Goal: Information Seeking & Learning: Learn about a topic

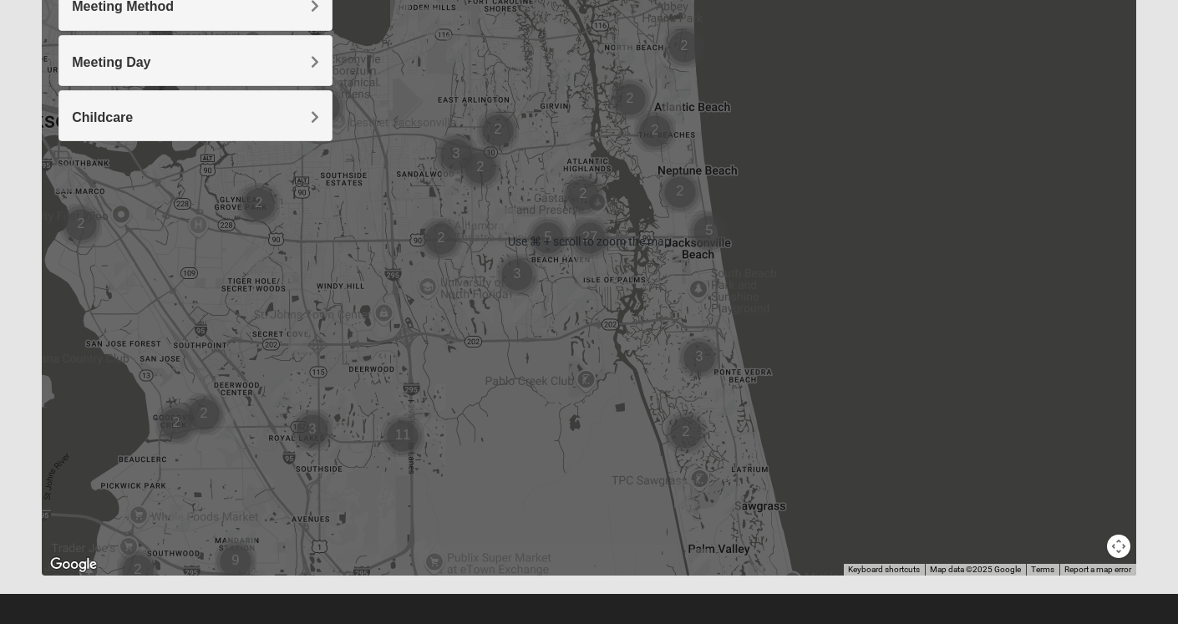
scroll to position [152, 0]
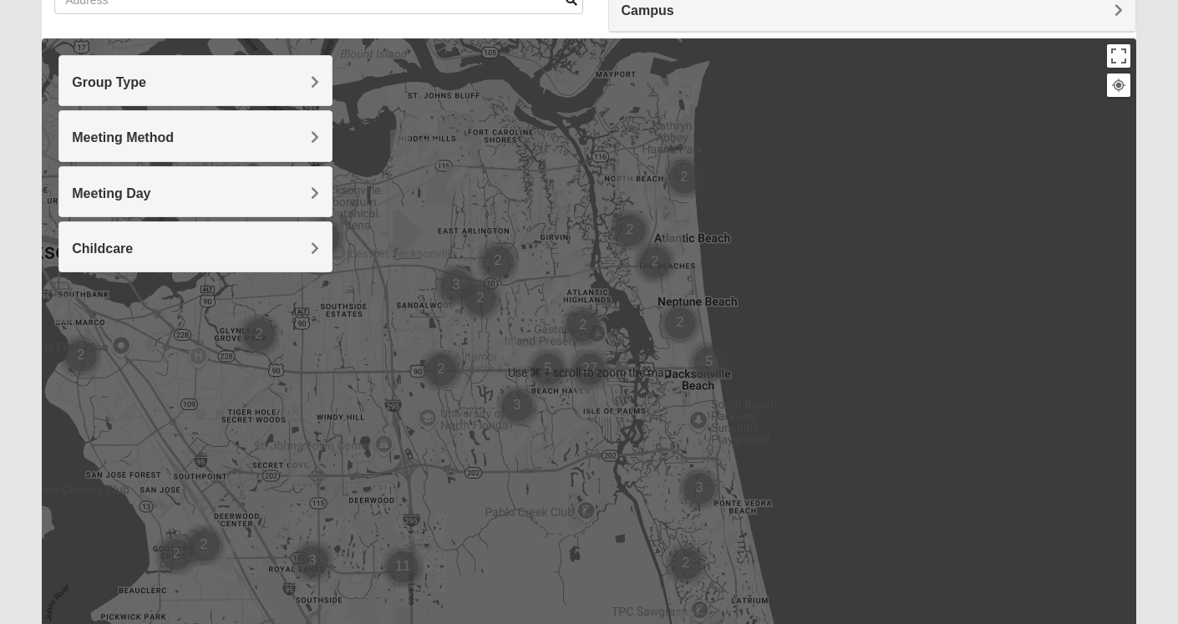
click at [480, 282] on img "Cluster of 2 groups" at bounding box center [480, 299] width 42 height 42
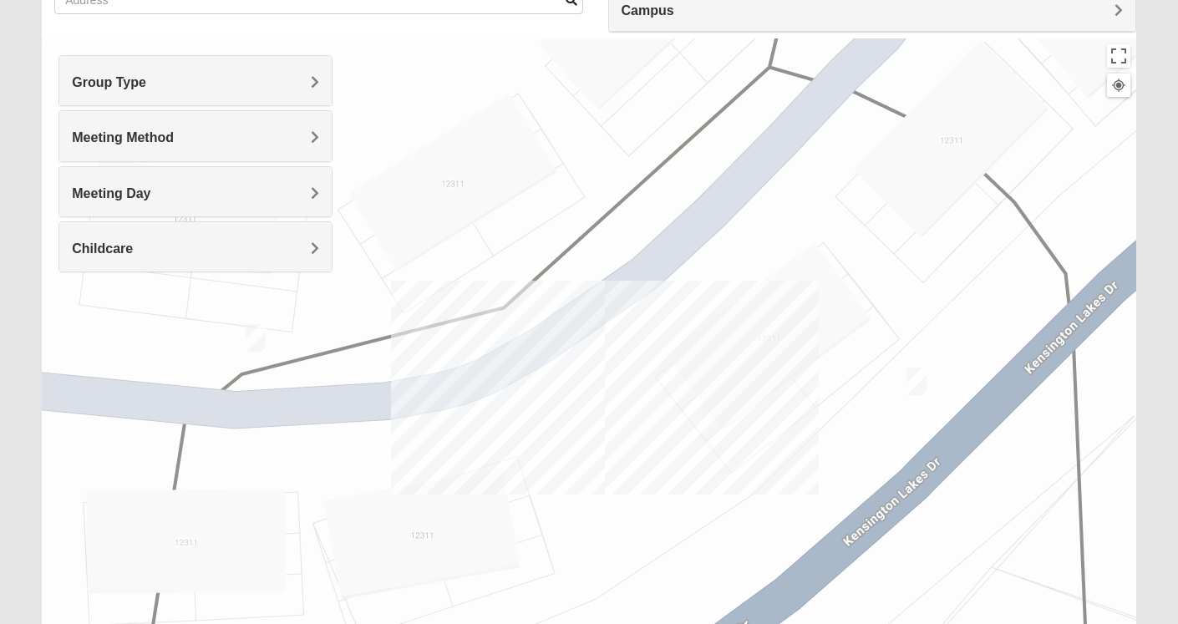
click at [764, 203] on div "To navigate, press the arrow keys." at bounding box center [589, 372] width 1094 height 668
click at [591, 150] on div "To navigate, press the arrow keys." at bounding box center [589, 372] width 1094 height 668
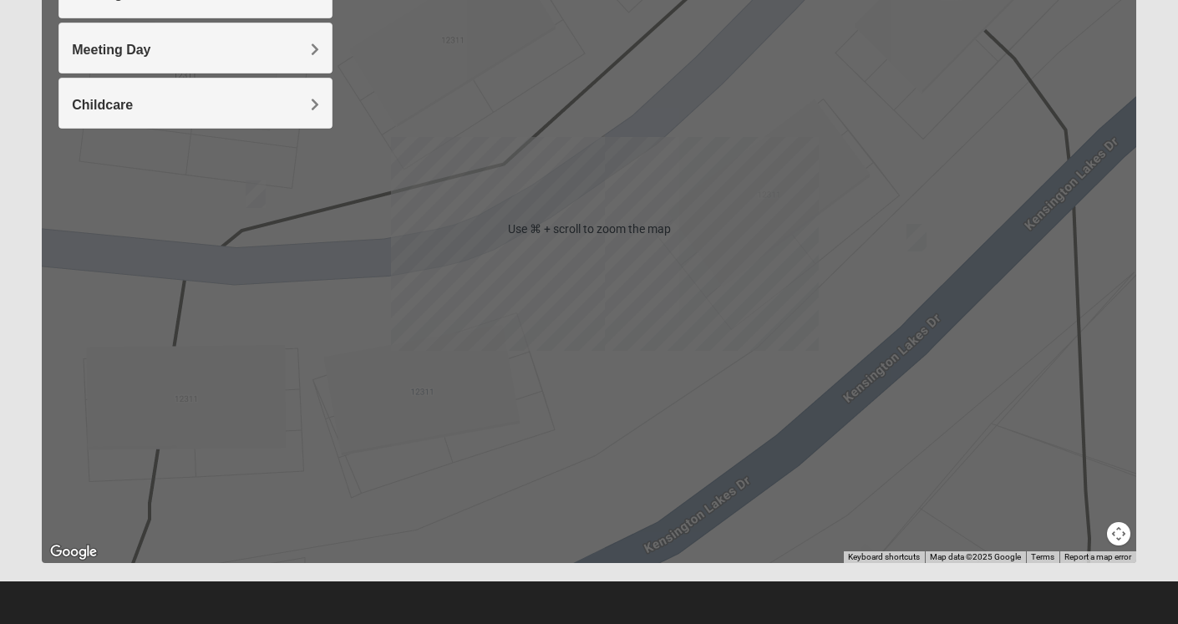
scroll to position [296, 0]
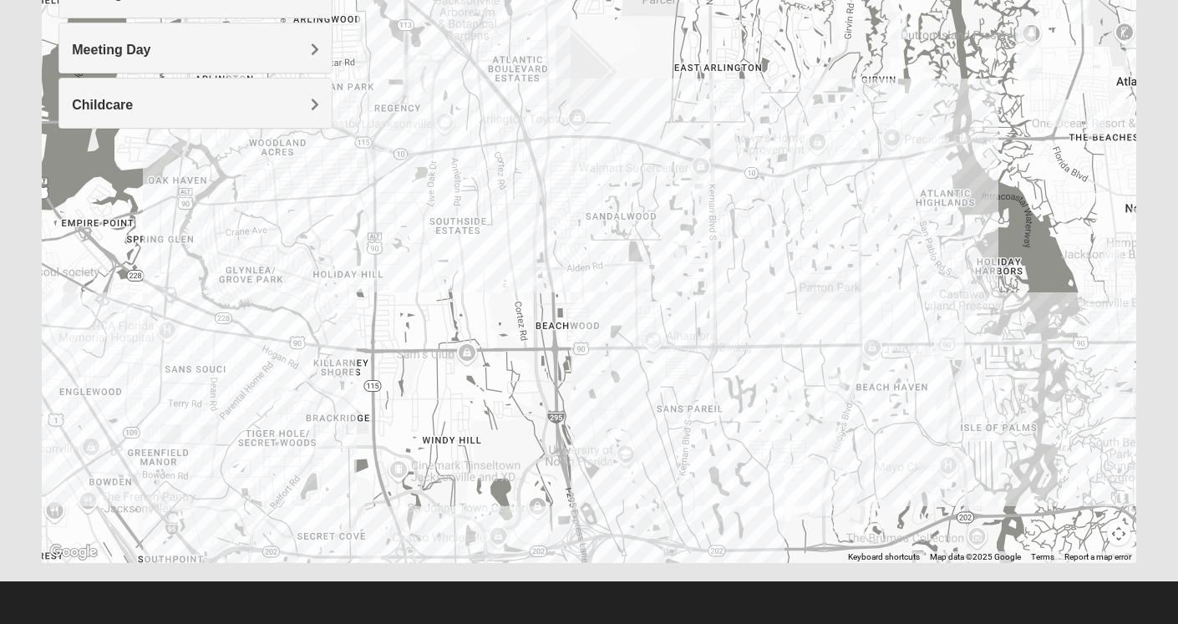
drag, startPoint x: 438, startPoint y: 150, endPoint x: 644, endPoint y: 234, distance: 222.6
click at [644, 234] on div "To navigate, press the arrow keys." at bounding box center [589, 229] width 1094 height 668
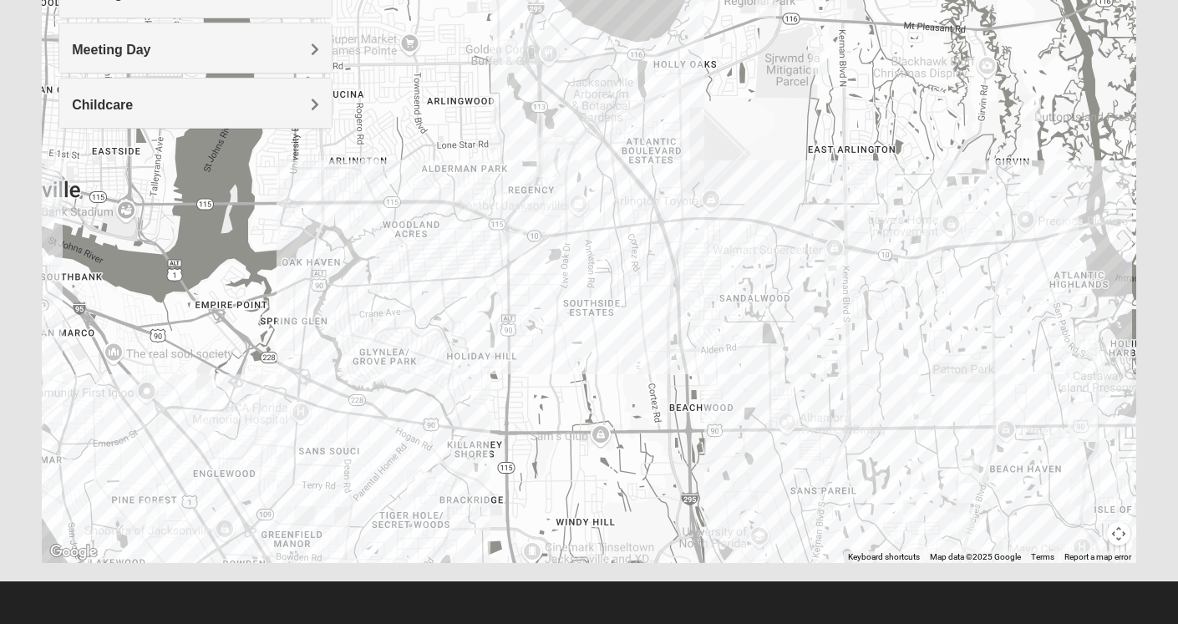
drag, startPoint x: 464, startPoint y: 159, endPoint x: 604, endPoint y: 242, distance: 162.6
click at [604, 242] on div "To navigate, press the arrow keys." at bounding box center [589, 229] width 1094 height 668
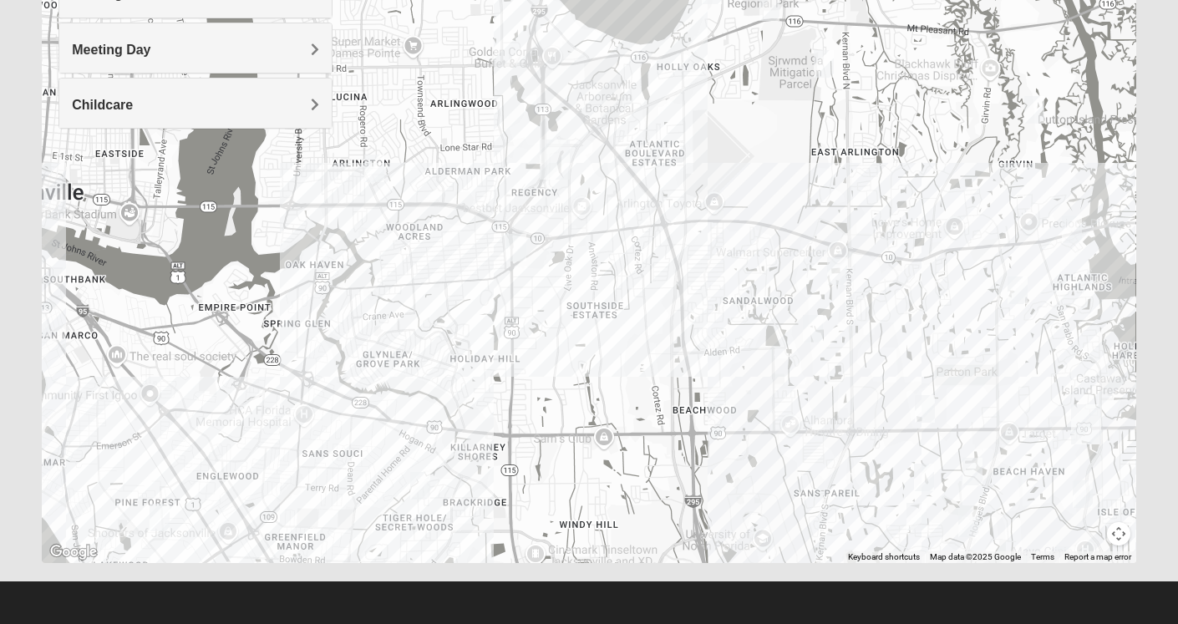
click at [518, 249] on img "Mens Gornoski 32225" at bounding box center [516, 248] width 20 height 28
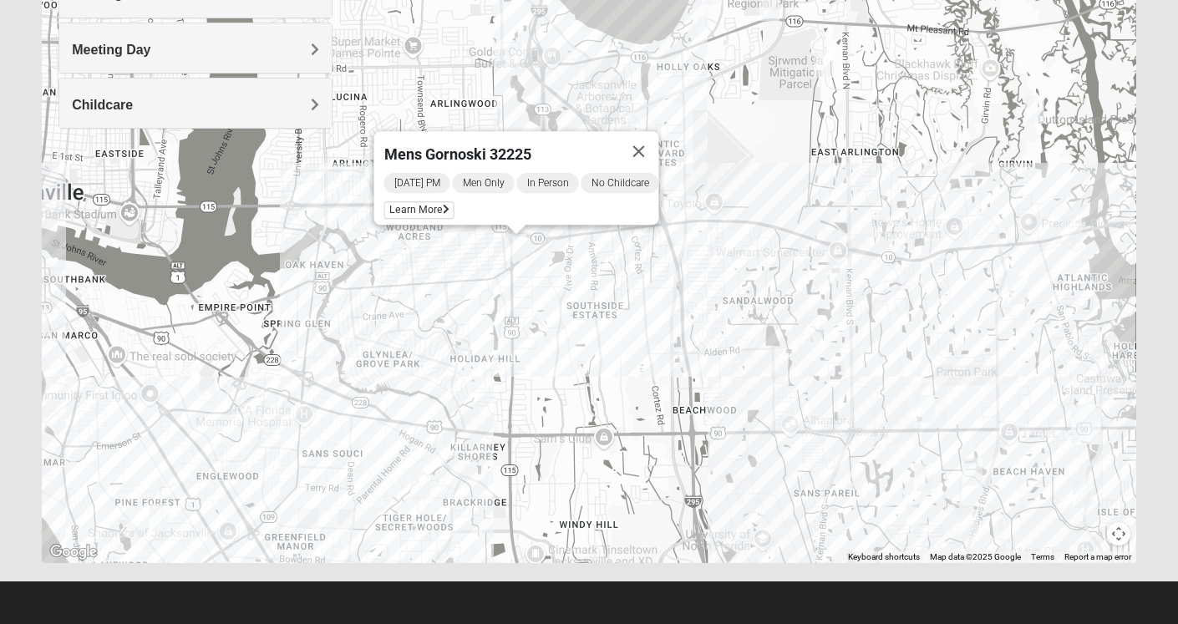
click at [467, 246] on div "Mens Gornoski 32225 [DATE] PM Men Only In Person No Childcare Learn More" at bounding box center [589, 229] width 1094 height 668
click at [407, 74] on div "Mens Gornoski 32225 [DATE] PM Men Only In Person No Childcare Learn More" at bounding box center [589, 229] width 1094 height 668
click at [649, 143] on button "Close" at bounding box center [639, 151] width 40 height 40
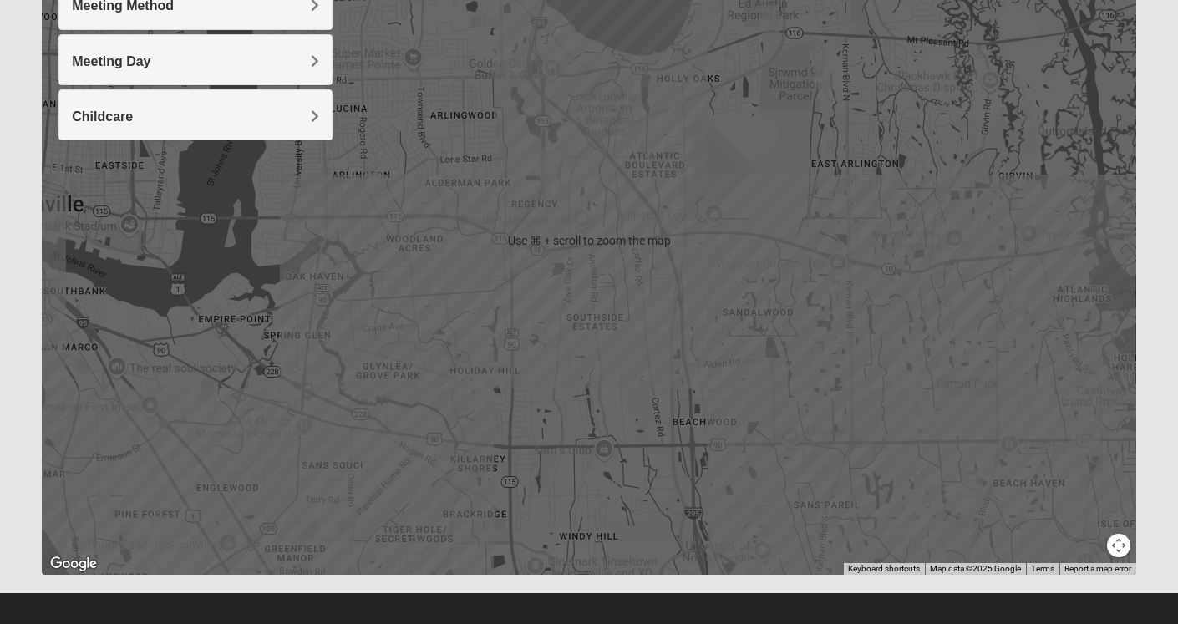
scroll to position [273, 0]
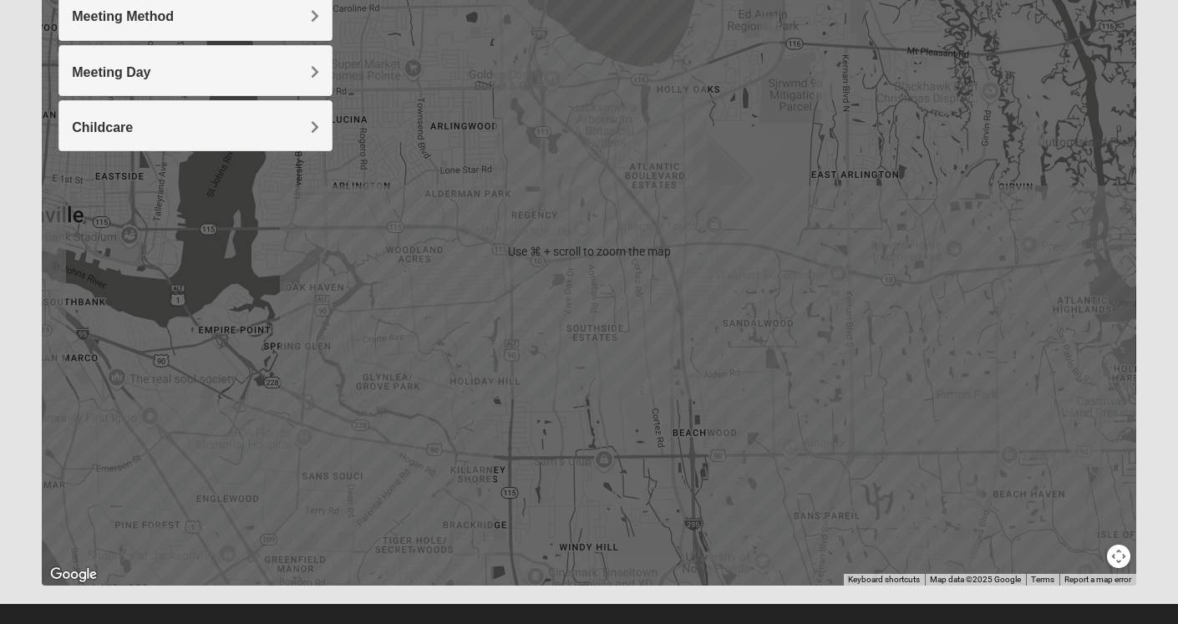
click at [380, 190] on img "Mens Smith/McGhee 32277" at bounding box center [374, 191] width 20 height 28
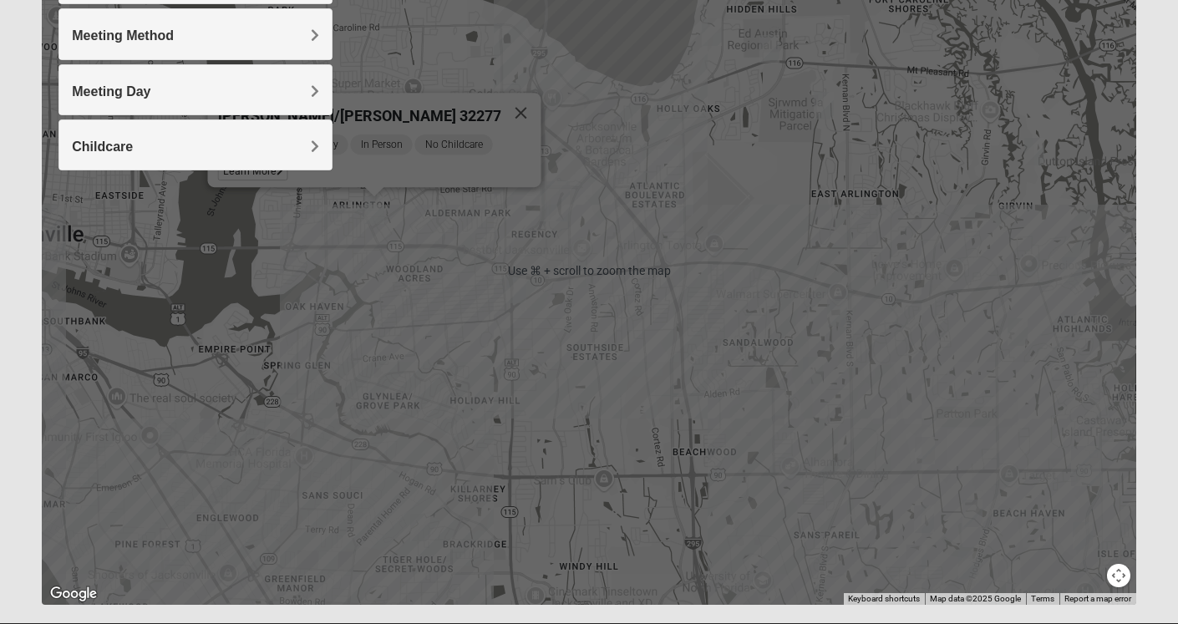
scroll to position [250, 0]
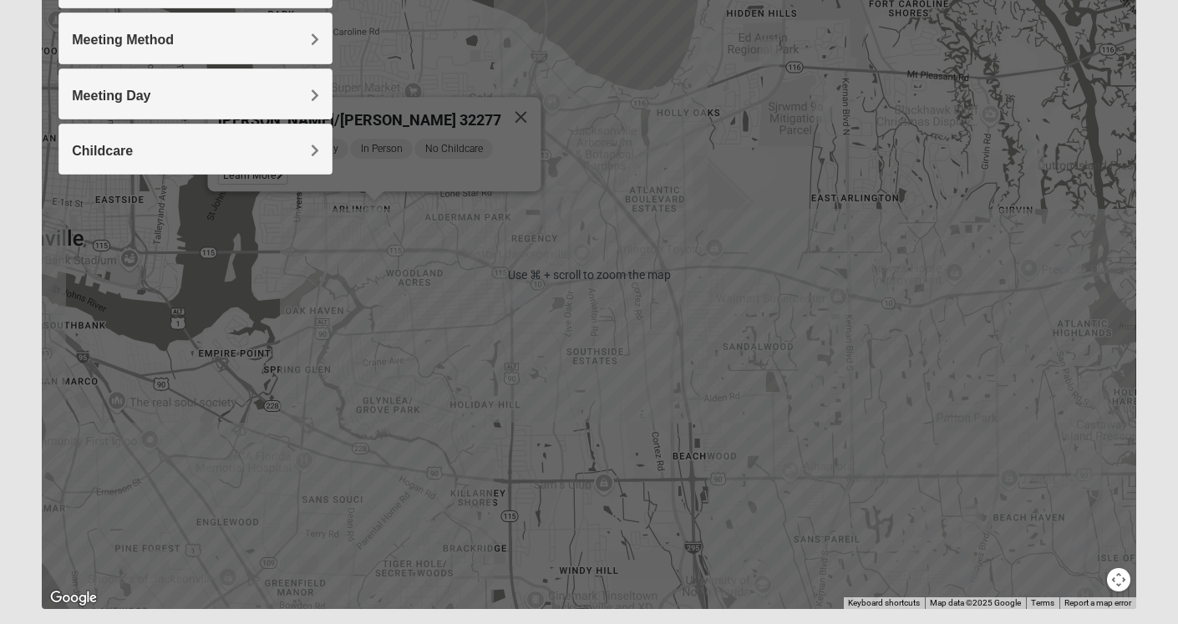
click at [423, 413] on div "[PERSON_NAME]/[PERSON_NAME] 32277 [DATE] PM Men Only In Person No Childcare Lea…" at bounding box center [589, 275] width 1094 height 668
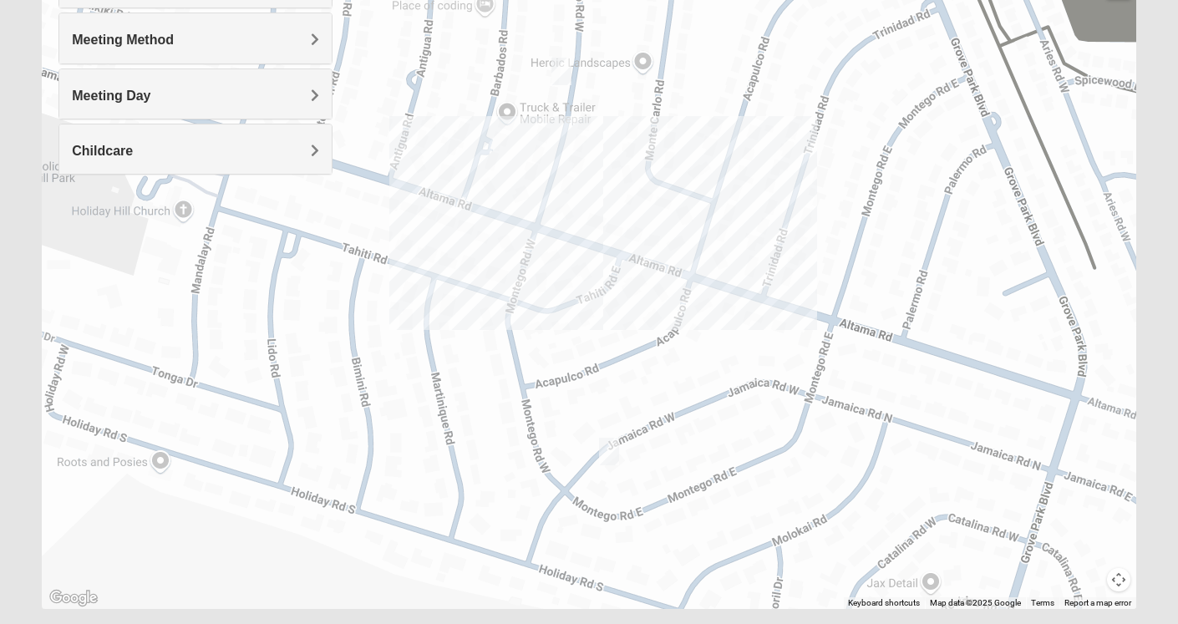
click at [559, 76] on img "1825 Mixed Shamet 32216" at bounding box center [561, 72] width 20 height 28
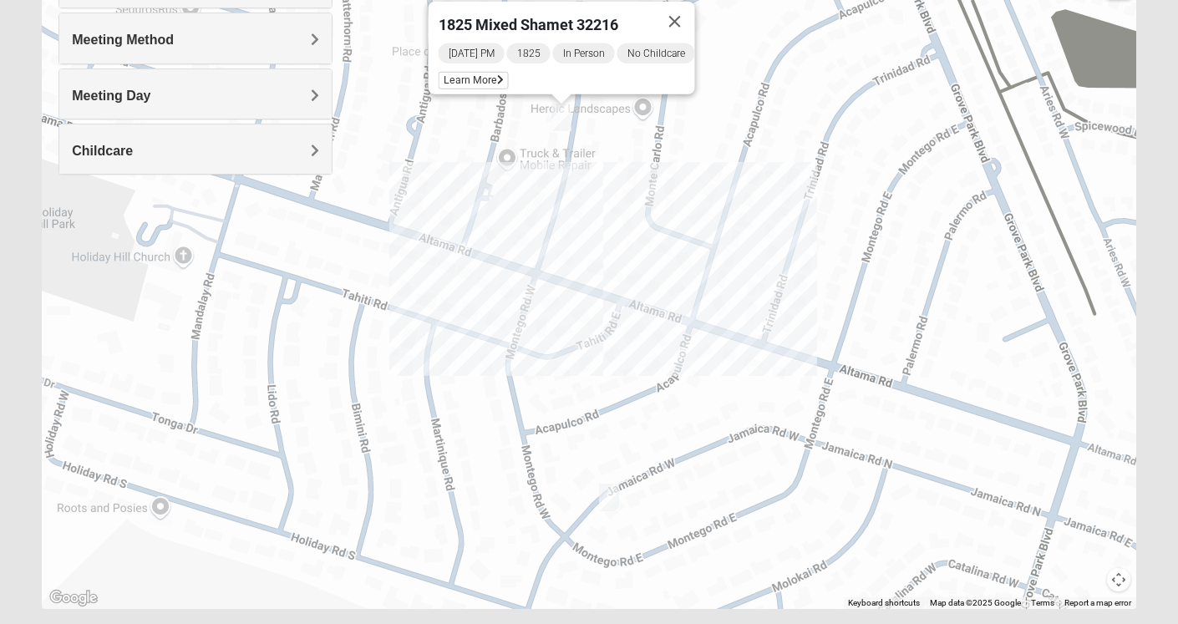
click at [604, 492] on img "Womens Crenshaw 32216" at bounding box center [609, 498] width 20 height 28
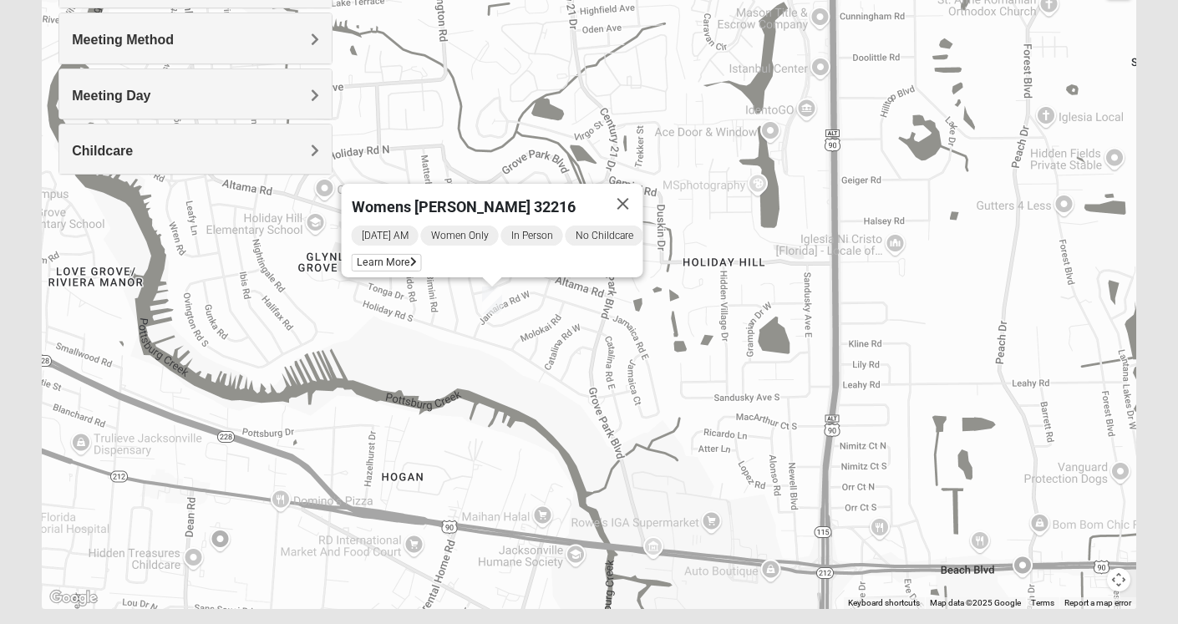
click at [806, 175] on div "Womens [PERSON_NAME] 32216 [DATE] AM Women Only In Person No Childcare Learn Mo…" at bounding box center [589, 275] width 1094 height 668
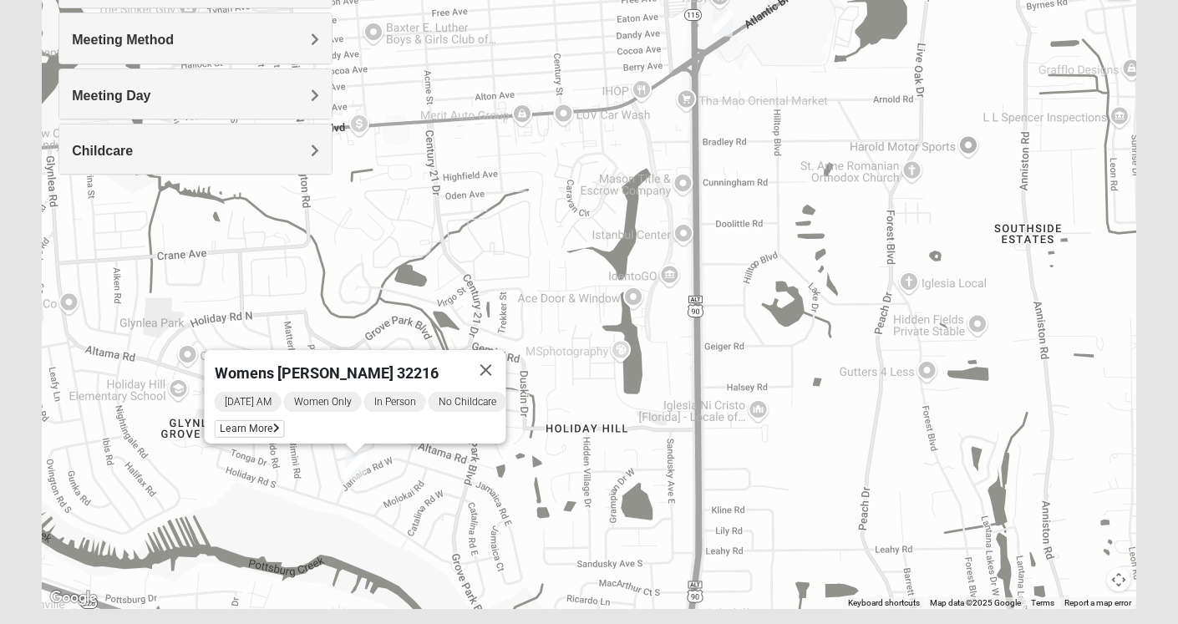
drag, startPoint x: 756, startPoint y: 163, endPoint x: 616, endPoint y: 332, distance: 220.1
click at [616, 332] on div "Womens [PERSON_NAME] 32216 [DATE] AM Women Only In Person No Childcare Learn Mo…" at bounding box center [589, 275] width 1094 height 668
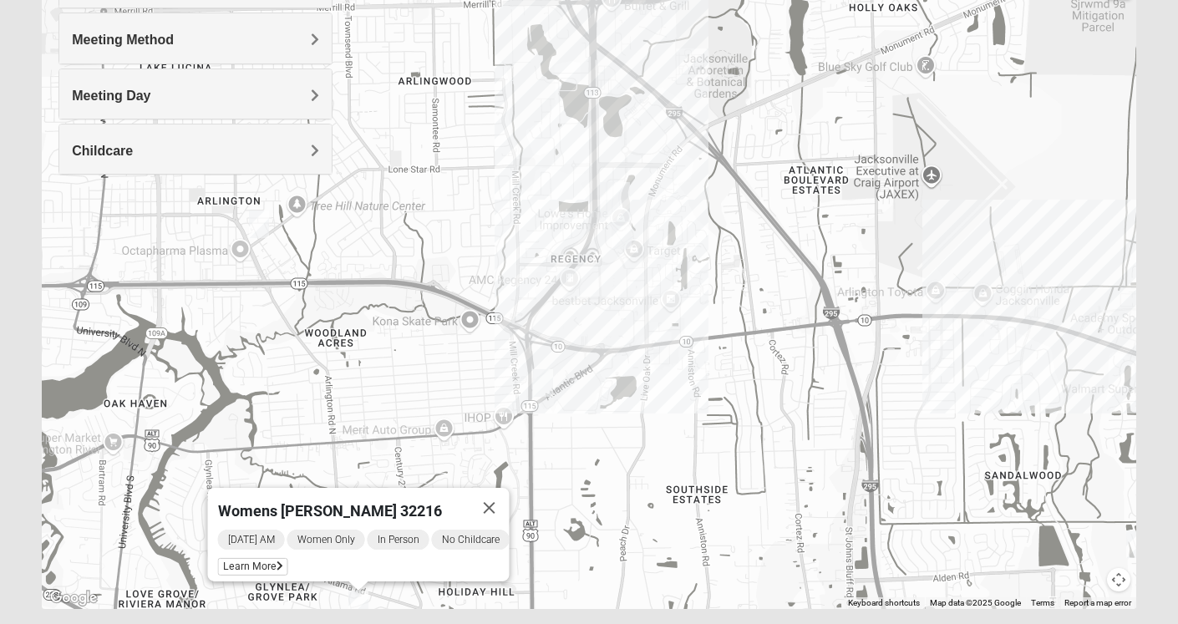
drag, startPoint x: 637, startPoint y: 292, endPoint x: 648, endPoint y: 327, distance: 37.0
click at [647, 329] on div "Womens [PERSON_NAME] 32216 [DATE] AM Women Only In Person No Childcare Learn Mo…" at bounding box center [589, 275] width 1094 height 668
click at [615, 165] on div "Womens [PERSON_NAME] 32216 [DATE] AM Women Only In Person No Childcare Learn Mo…" at bounding box center [589, 275] width 1094 height 668
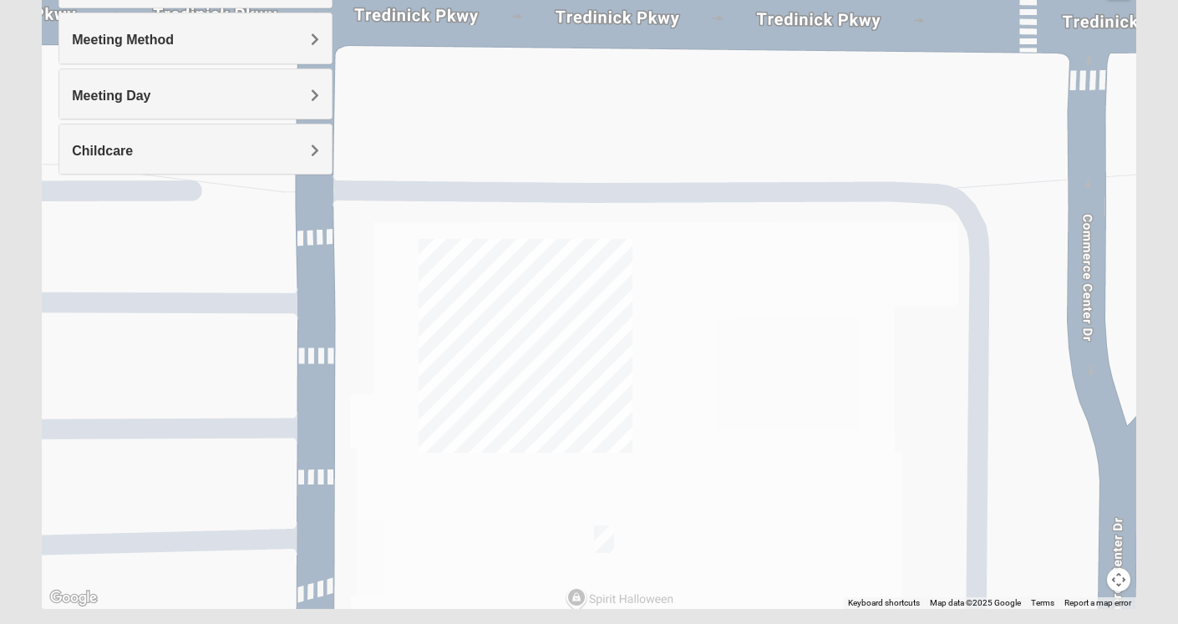
click at [601, 540] on img "On Campus Womens Bates 32225" at bounding box center [604, 539] width 20 height 28
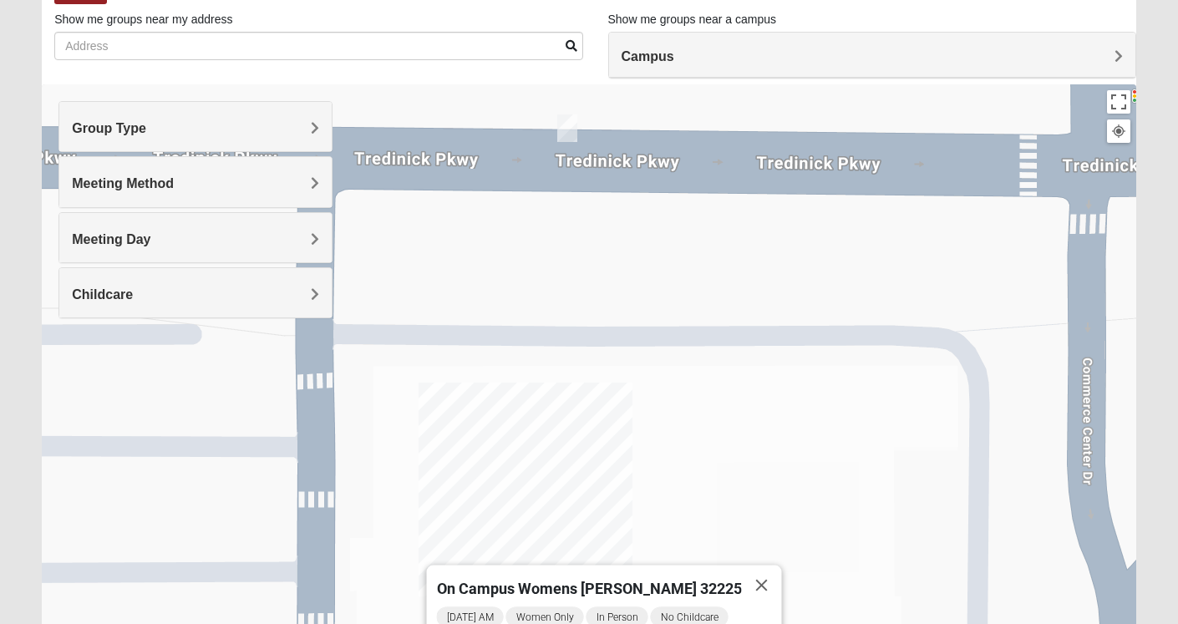
scroll to position [89, 0]
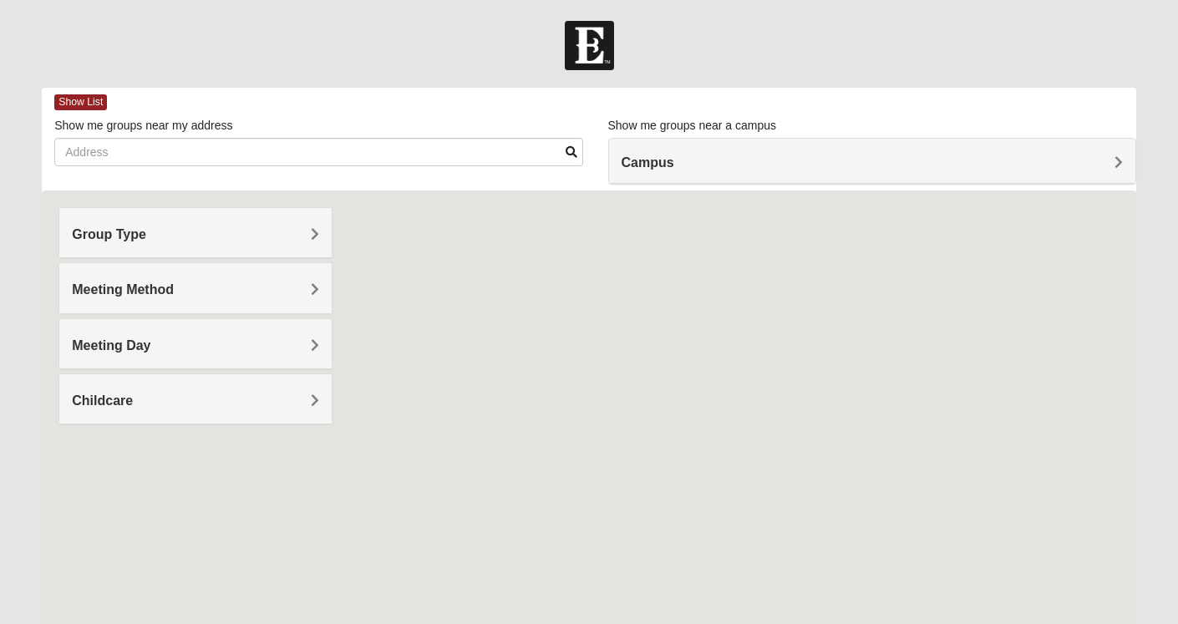
scroll to position [89, 0]
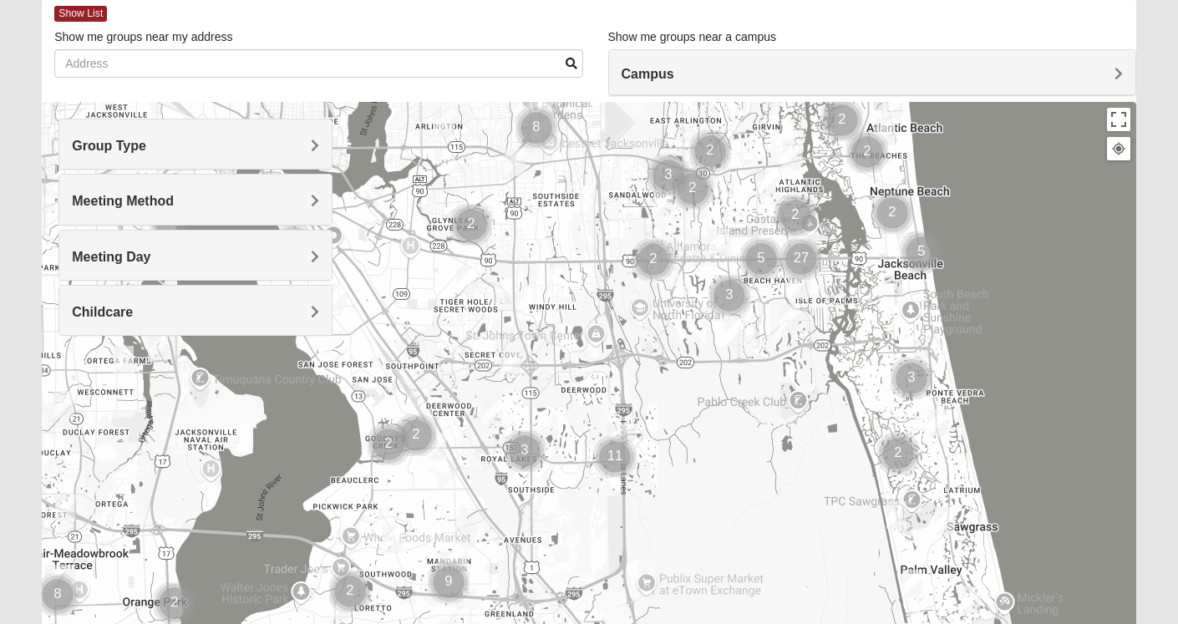
drag, startPoint x: 498, startPoint y: 310, endPoint x: 724, endPoint y: 123, distance: 293.7
click at [724, 130] on img "Cluster of 2 groups" at bounding box center [710, 151] width 42 height 42
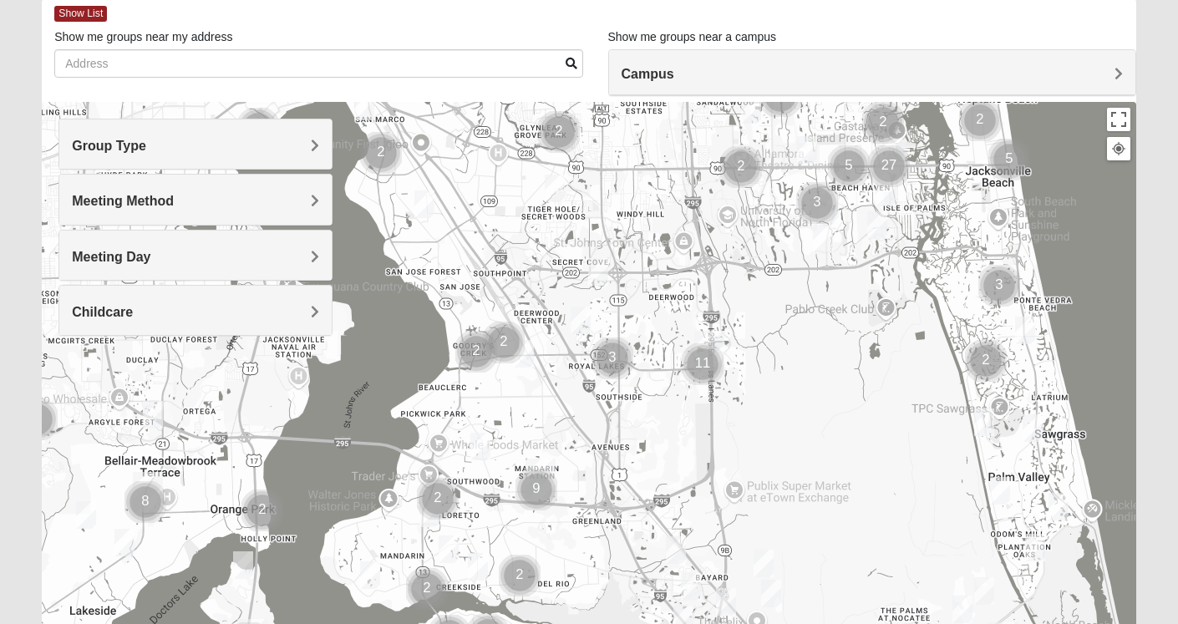
drag, startPoint x: 591, startPoint y: 324, endPoint x: 684, endPoint y: 208, distance: 148.6
click at [684, 208] on div at bounding box center [589, 436] width 1094 height 668
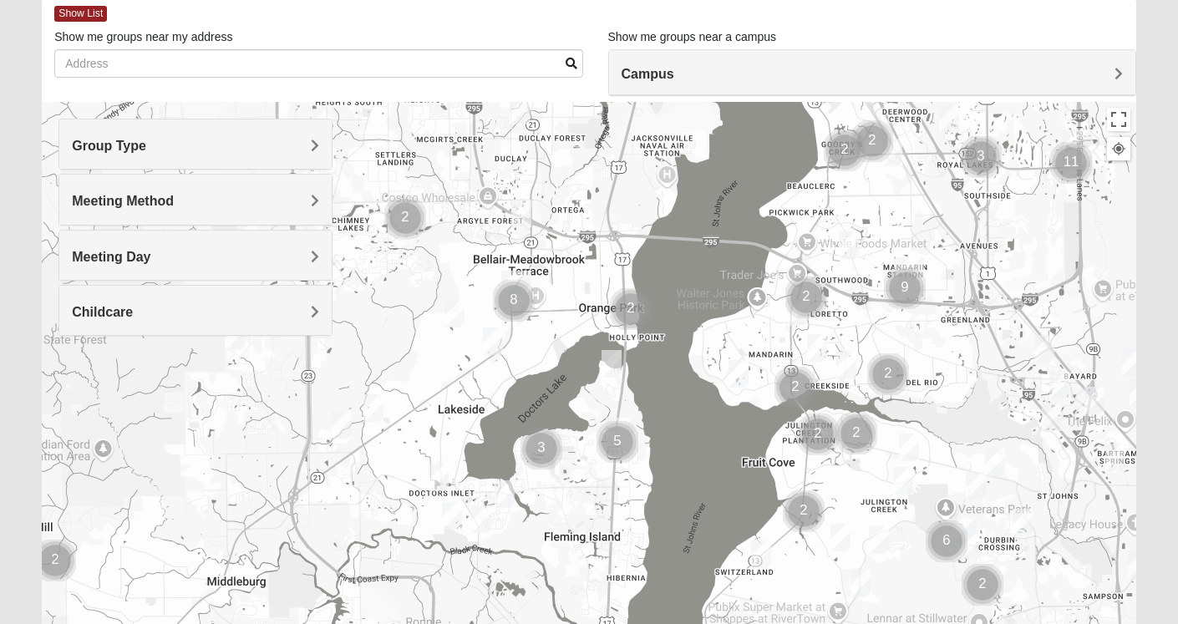
drag, startPoint x: 601, startPoint y: 375, endPoint x: 1022, endPoint y: 219, distance: 449.1
click at [1022, 219] on div at bounding box center [589, 436] width 1094 height 668
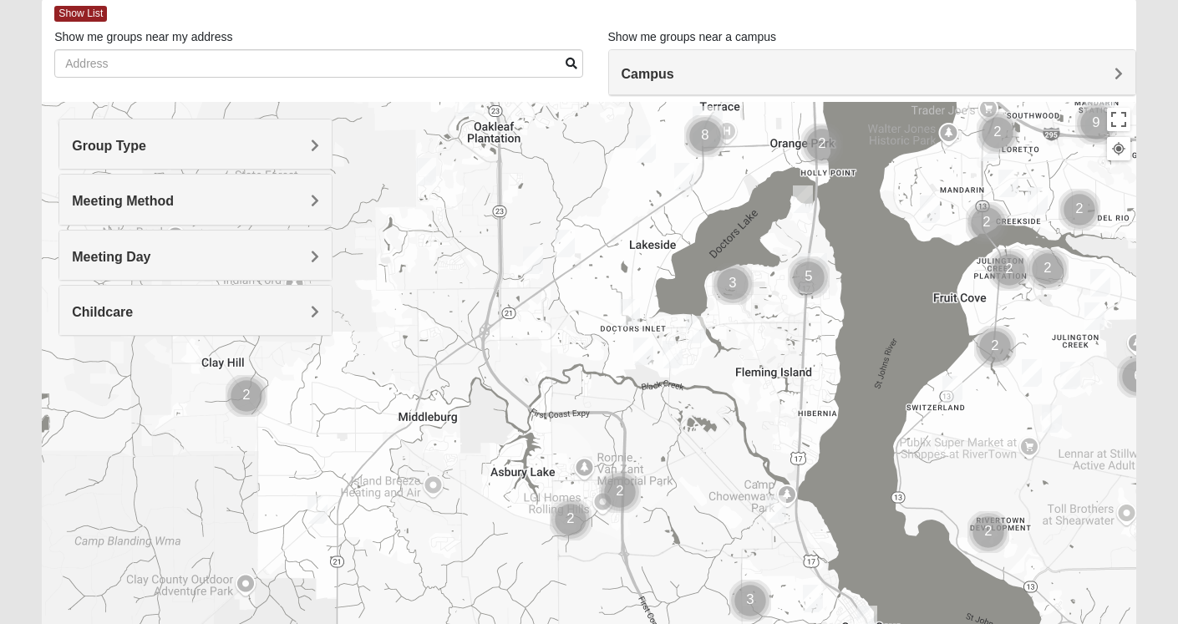
drag, startPoint x: 672, startPoint y: 413, endPoint x: 782, endPoint y: 232, distance: 211.5
click at [782, 232] on div at bounding box center [589, 436] width 1094 height 668
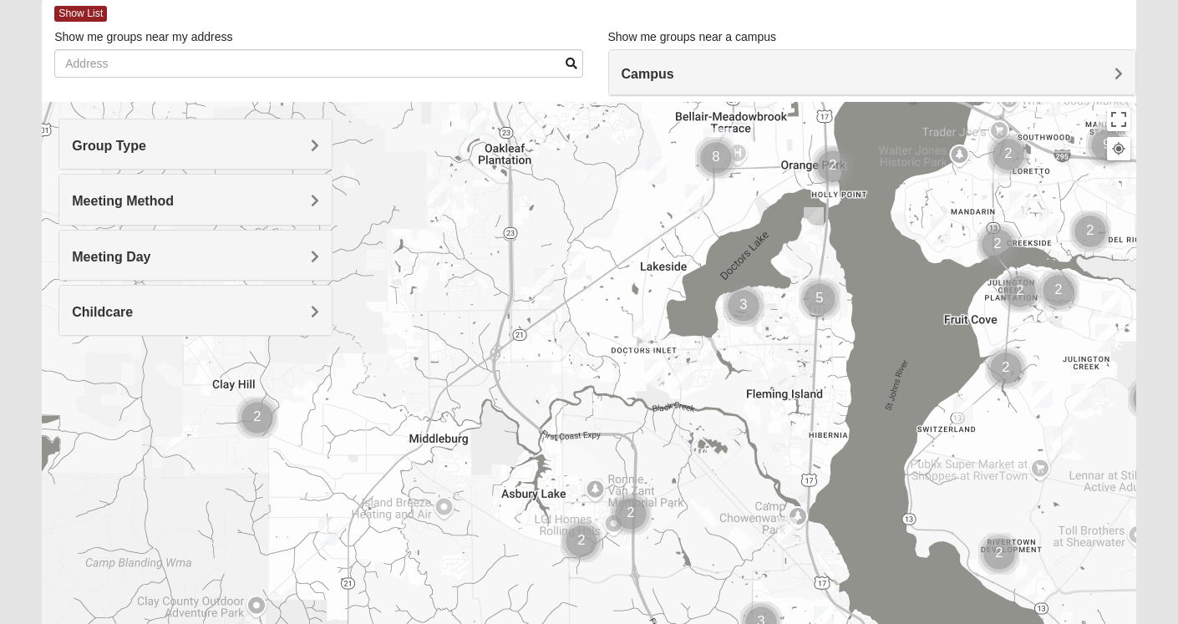
drag, startPoint x: 851, startPoint y: 317, endPoint x: 852, endPoint y: 349, distance: 31.8
click at [852, 349] on div at bounding box center [589, 436] width 1094 height 668
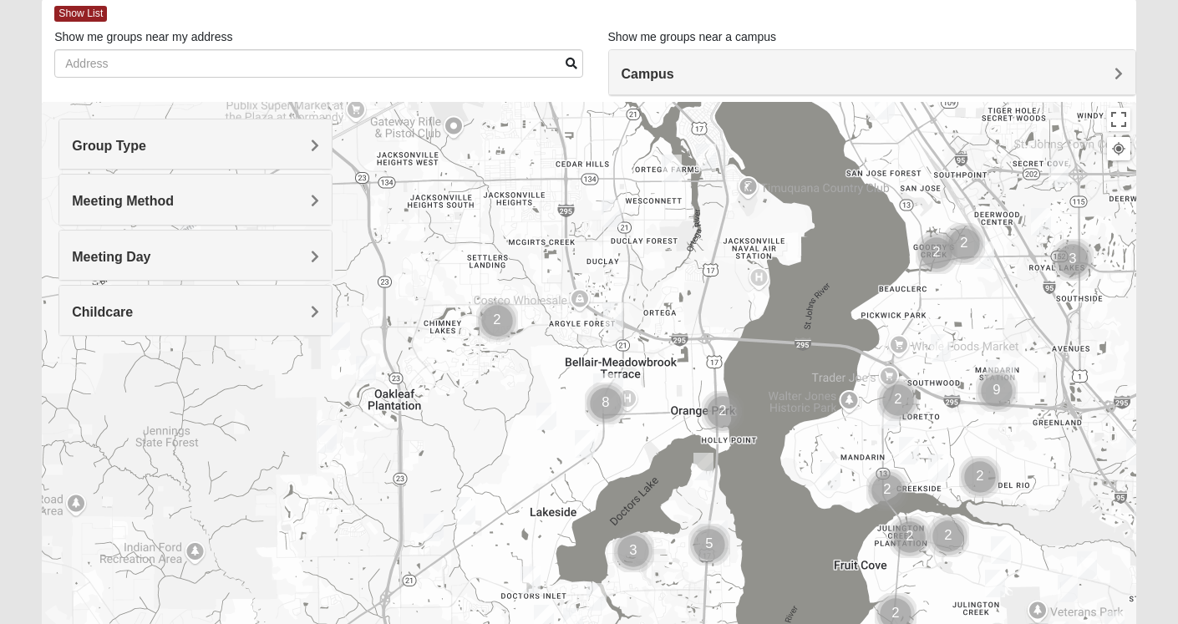
drag, startPoint x: 964, startPoint y: 196, endPoint x: 851, endPoint y: 449, distance: 277.1
click at [851, 449] on div at bounding box center [589, 436] width 1094 height 668
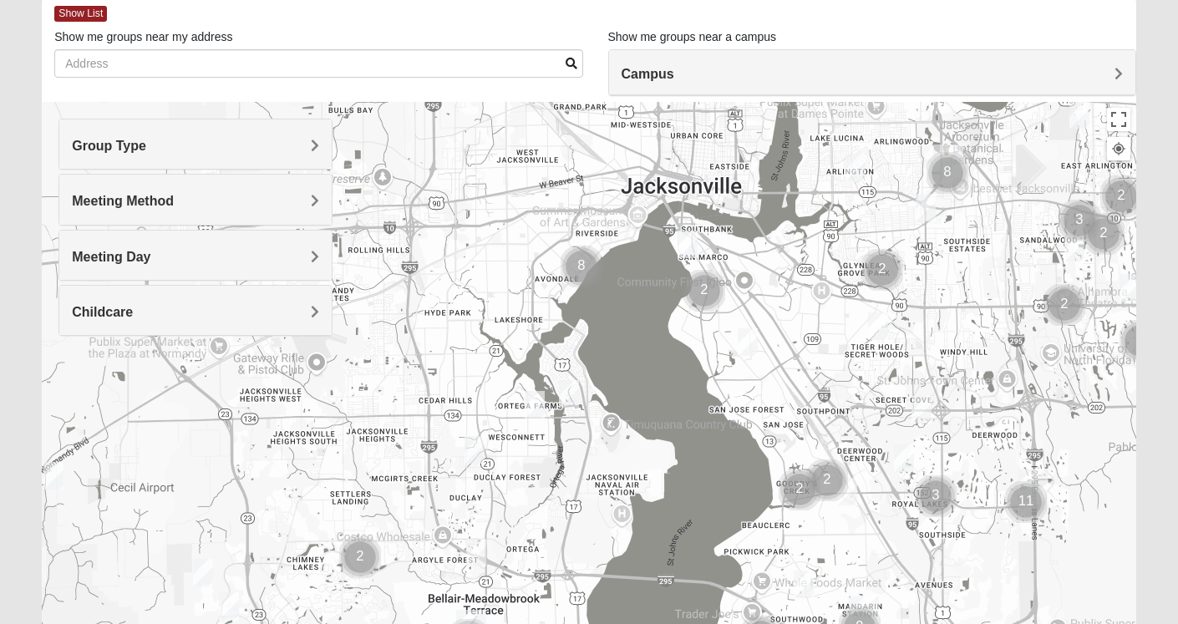
drag, startPoint x: 922, startPoint y: 279, endPoint x: 787, endPoint y: 515, distance: 271.7
click at [787, 515] on div at bounding box center [589, 436] width 1094 height 668
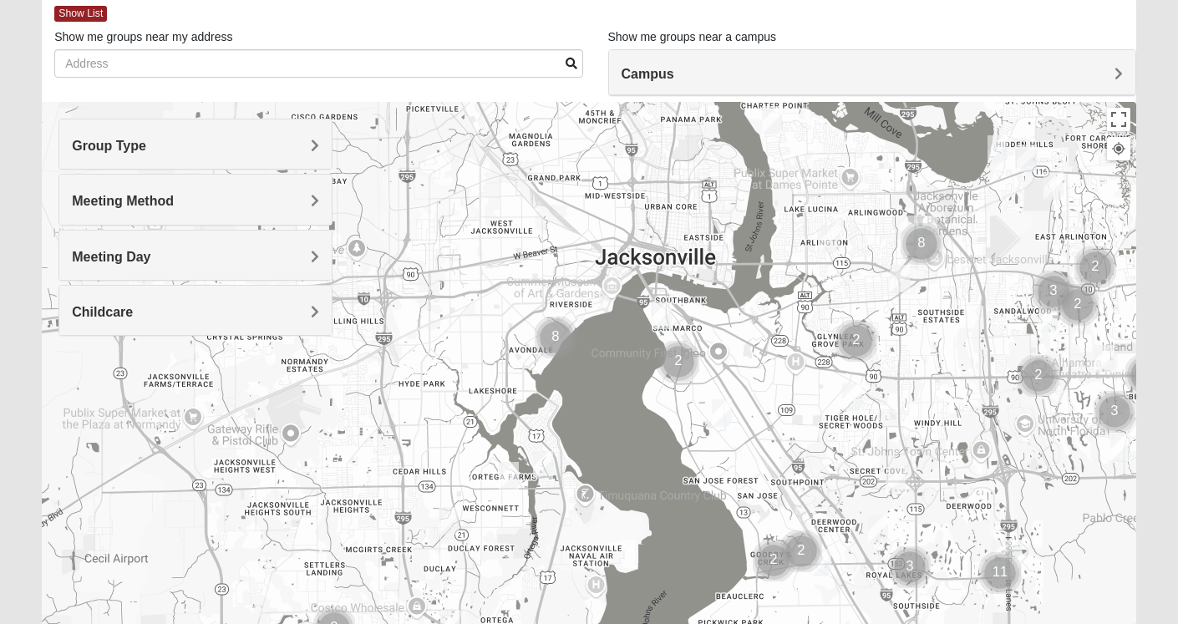
drag, startPoint x: 855, startPoint y: 339, endPoint x: 829, endPoint y: 405, distance: 70.6
click at [829, 405] on div at bounding box center [589, 436] width 1094 height 668
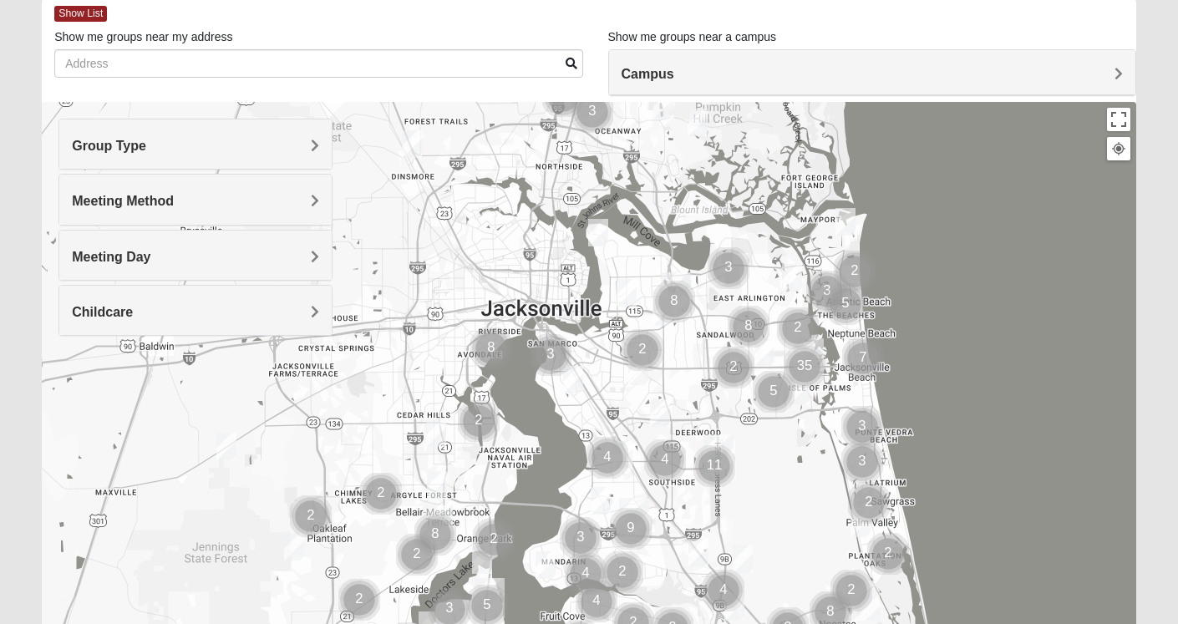
drag, startPoint x: 830, startPoint y: 323, endPoint x: 662, endPoint y: 357, distance: 172.0
click at [662, 357] on div at bounding box center [589, 436] width 1094 height 668
click at [277, 153] on h4 "Group Type" at bounding box center [195, 146] width 246 height 16
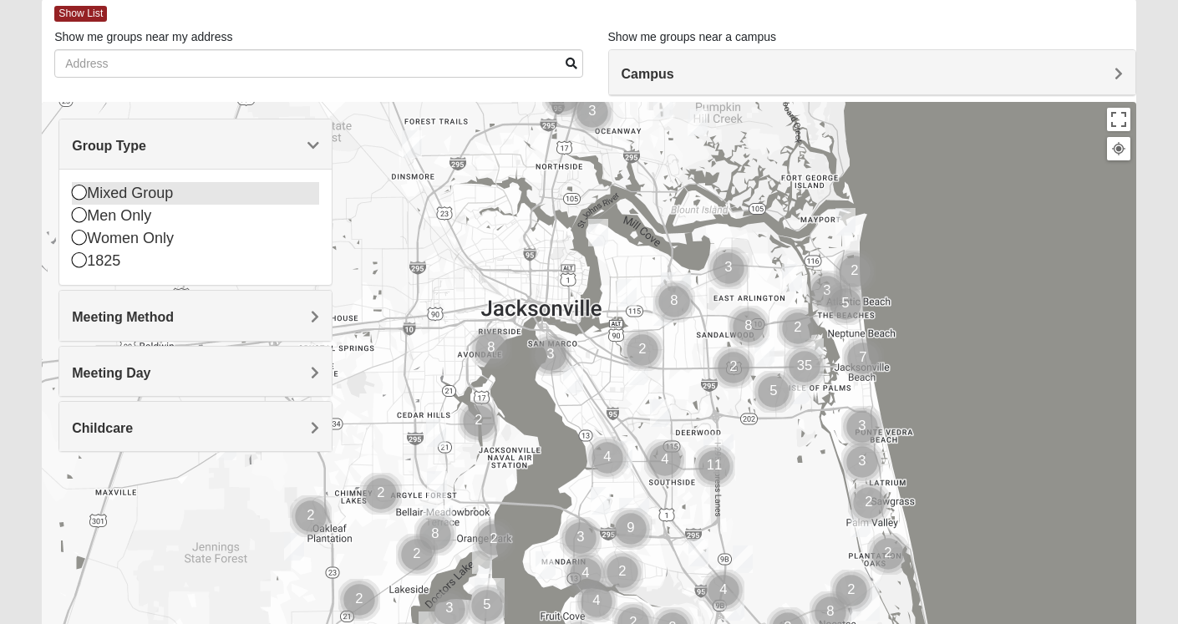
click at [82, 196] on icon at bounding box center [79, 192] width 15 height 15
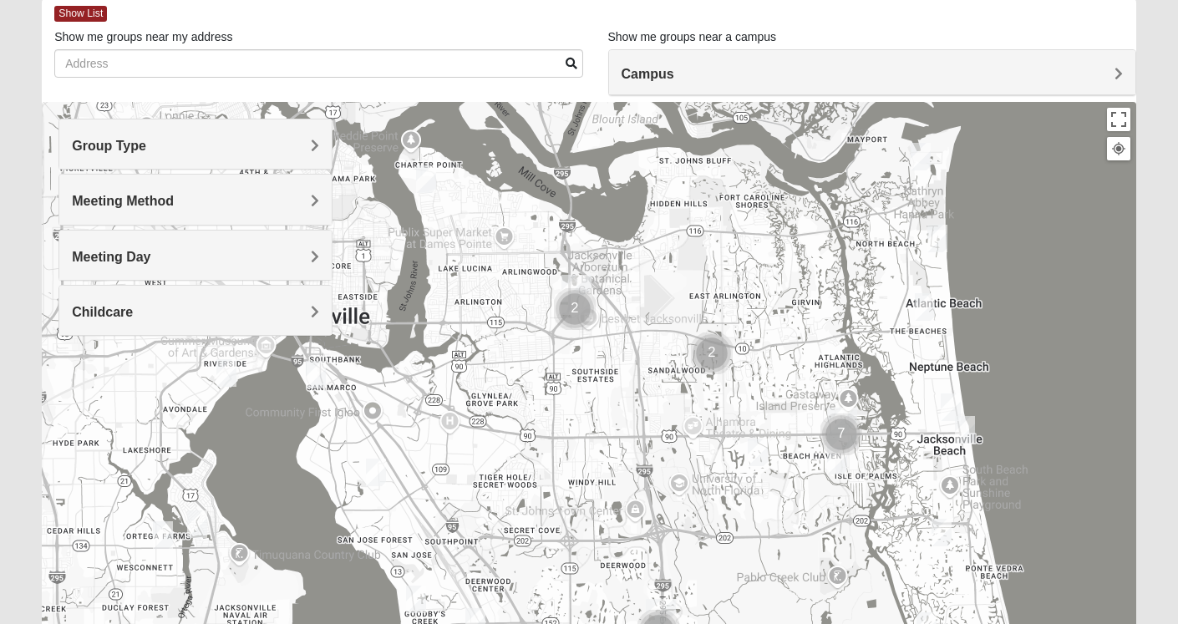
drag, startPoint x: 860, startPoint y: 383, endPoint x: 744, endPoint y: 372, distance: 115.9
click at [744, 372] on div at bounding box center [589, 436] width 1094 height 668
click at [238, 197] on h4 "Meeting Method" at bounding box center [195, 201] width 246 height 16
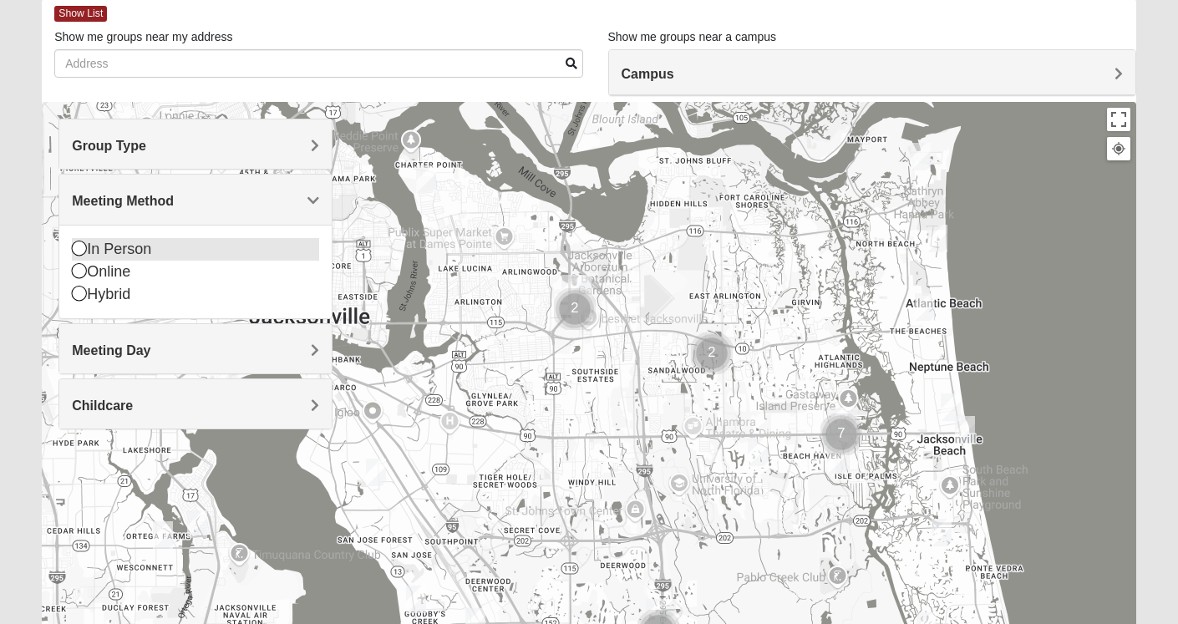
click at [172, 246] on div "In Person" at bounding box center [195, 249] width 246 height 23
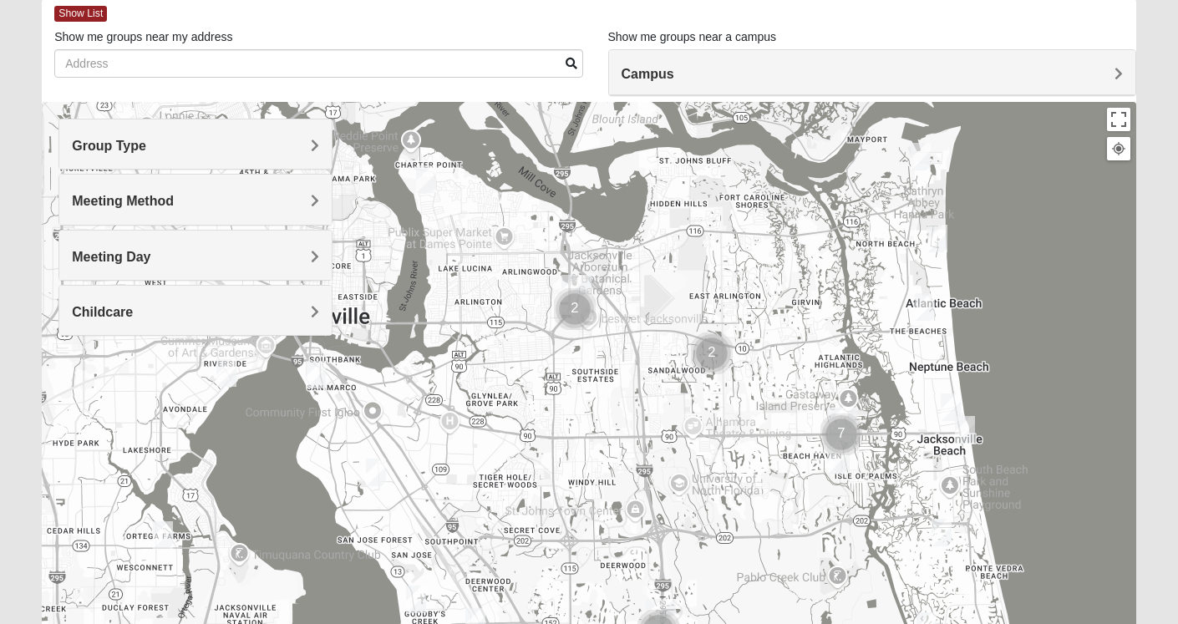
click at [171, 256] on h4 "Meeting Day" at bounding box center [195, 257] width 246 height 16
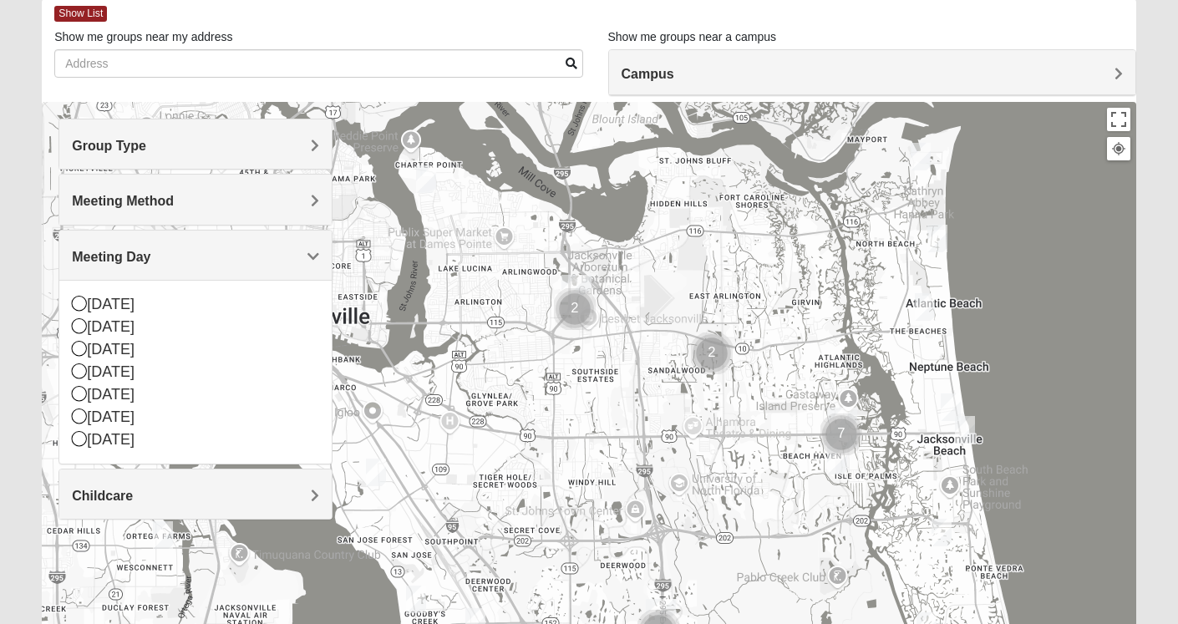
click at [171, 256] on h4 "Meeting Day" at bounding box center [195, 257] width 246 height 16
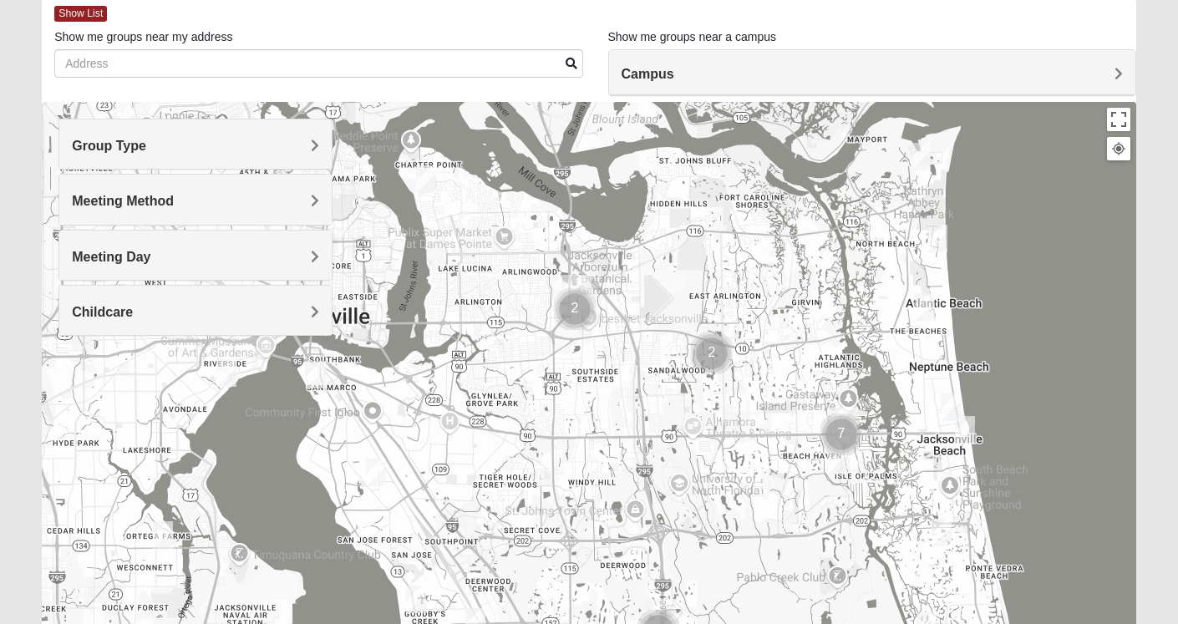
click at [193, 307] on h4 "Childcare" at bounding box center [195, 312] width 246 height 16
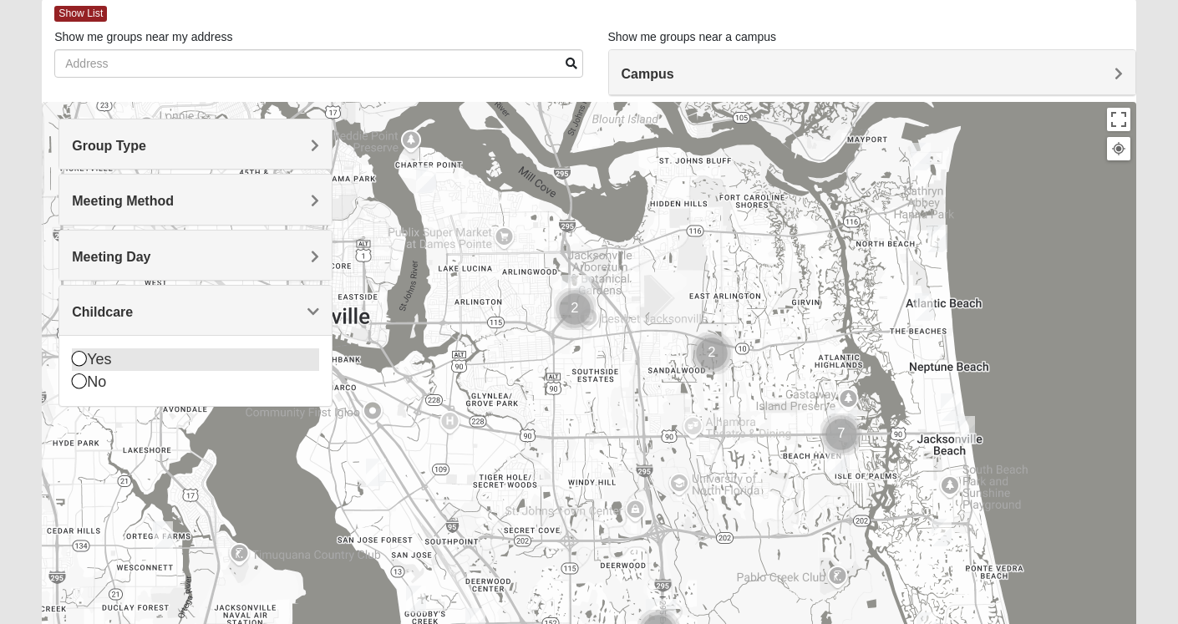
click at [102, 353] on div "Yes" at bounding box center [195, 359] width 246 height 23
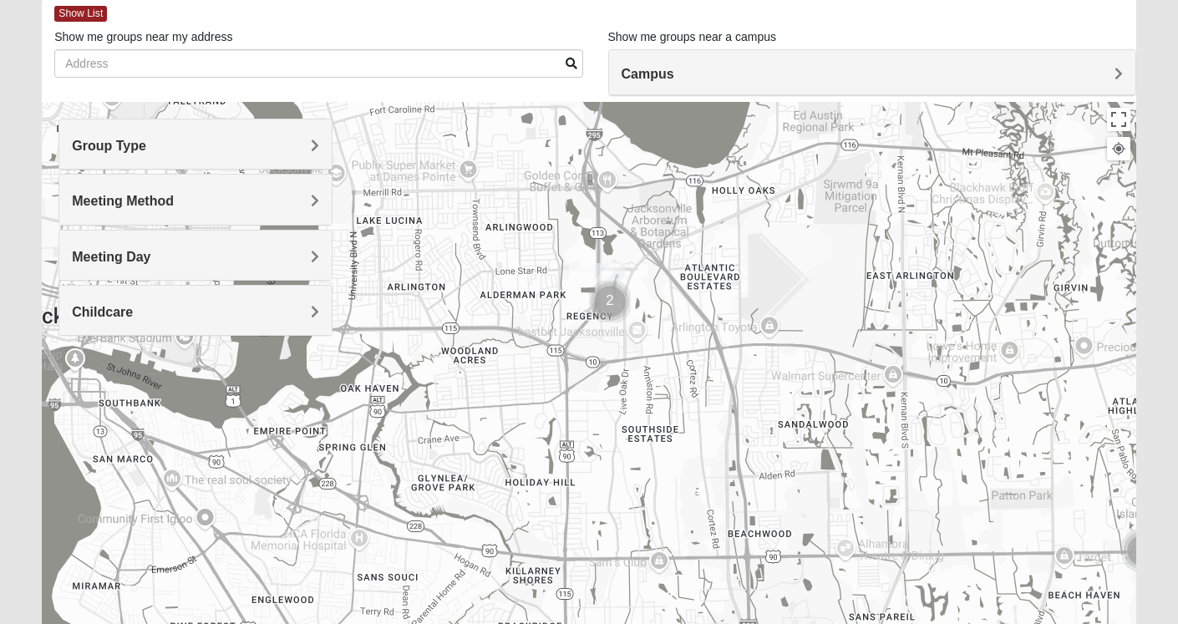
click at [607, 303] on img "Cluster of 2 groups" at bounding box center [610, 302] width 42 height 42
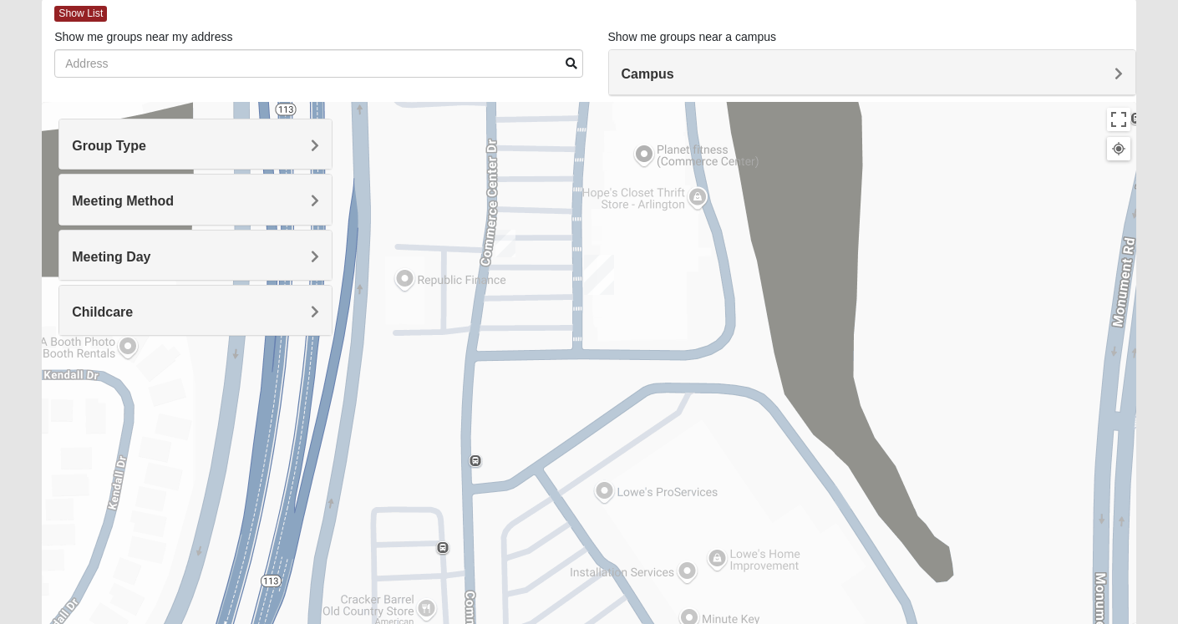
drag, startPoint x: 533, startPoint y: 193, endPoint x: 590, endPoint y: 318, distance: 137.6
click at [590, 318] on div at bounding box center [589, 436] width 1094 height 668
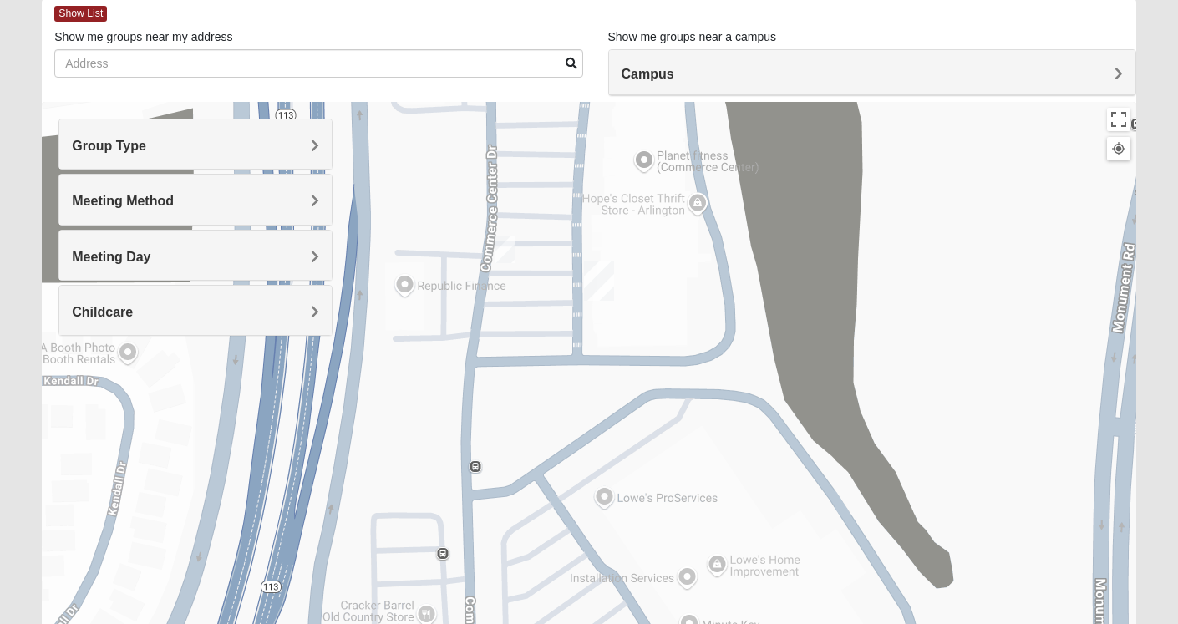
click at [508, 246] on img "On Campus Mixed Clark 32225" at bounding box center [505, 250] width 20 height 28
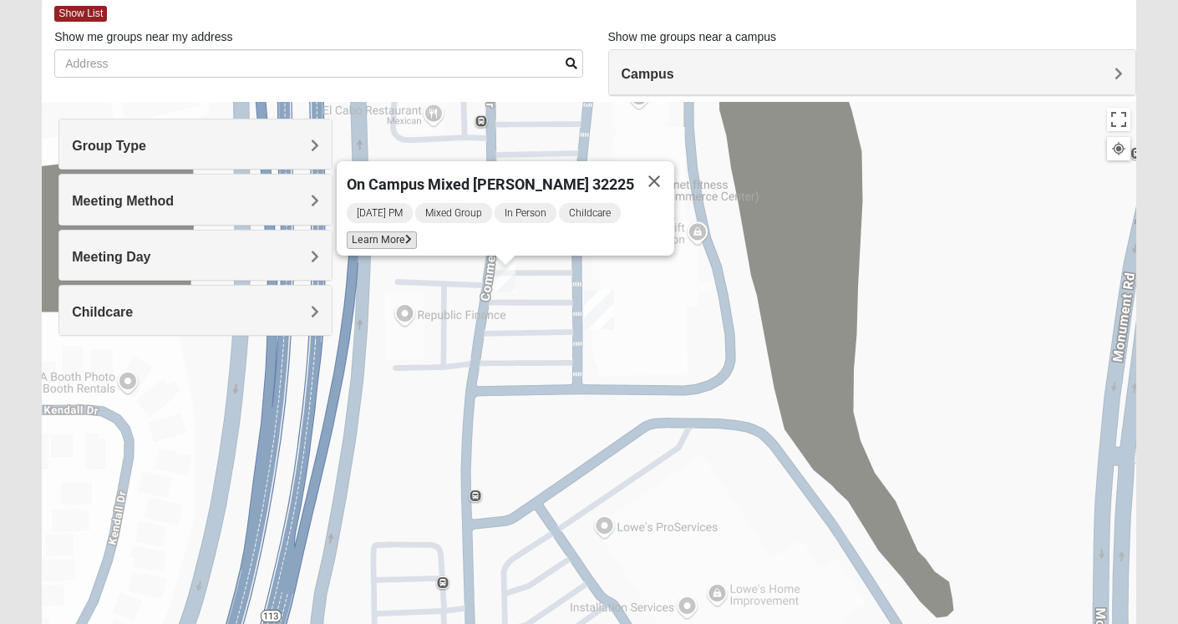
click at [417, 236] on span "Learn More" at bounding box center [382, 240] width 70 height 18
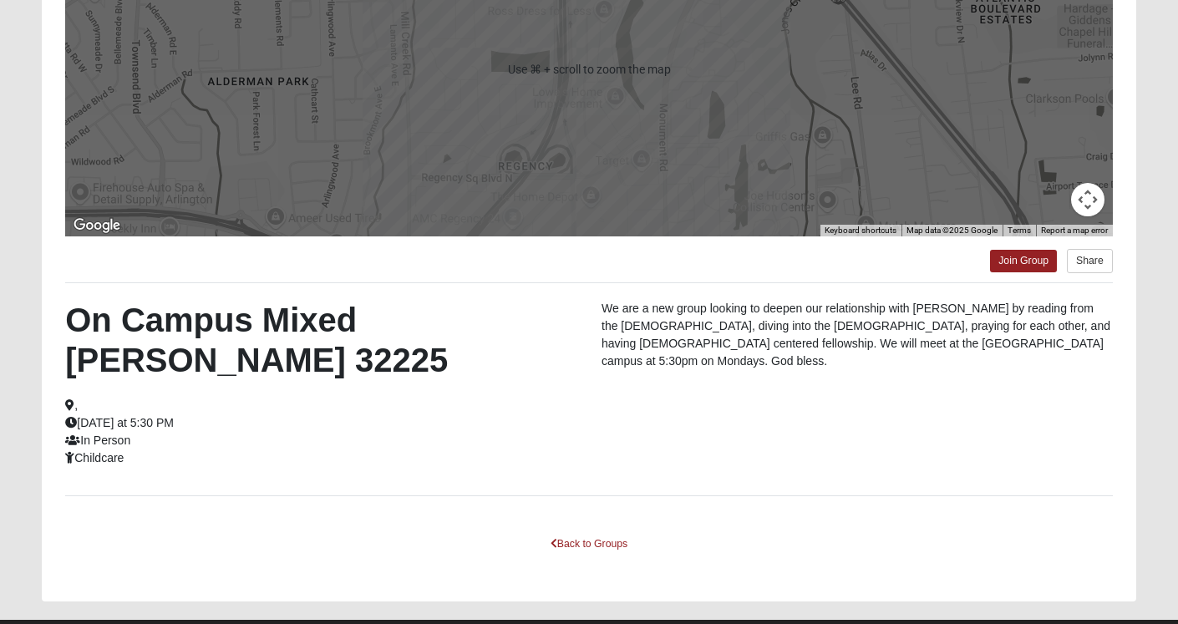
scroll to position [279, 0]
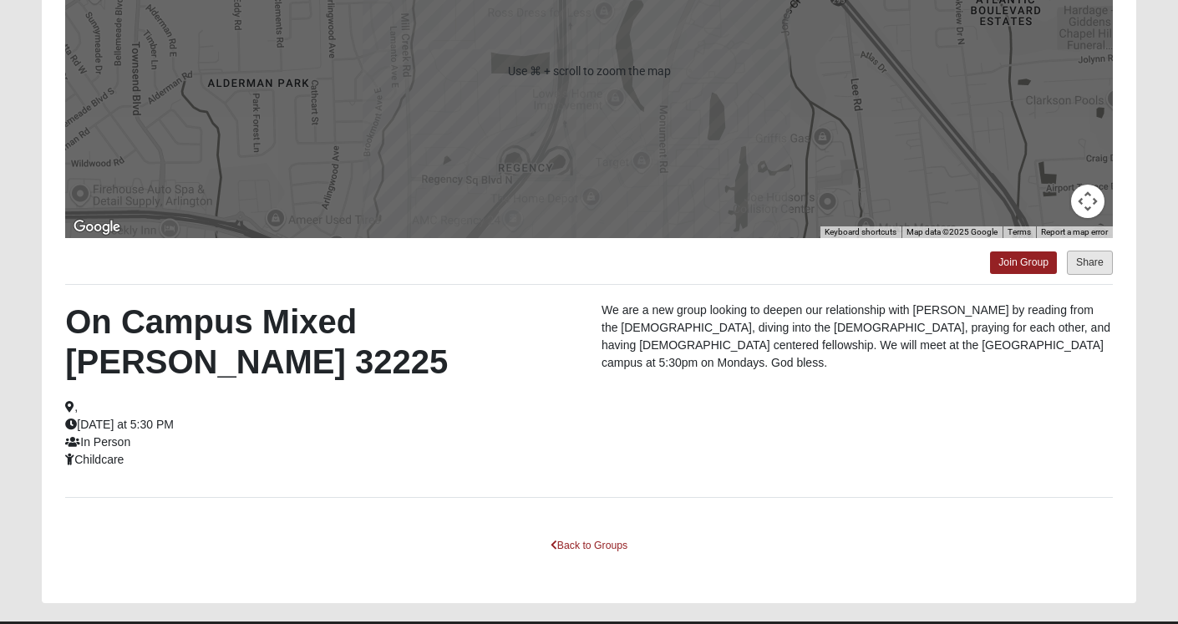
click at [1094, 256] on button "Share" at bounding box center [1090, 263] width 46 height 24
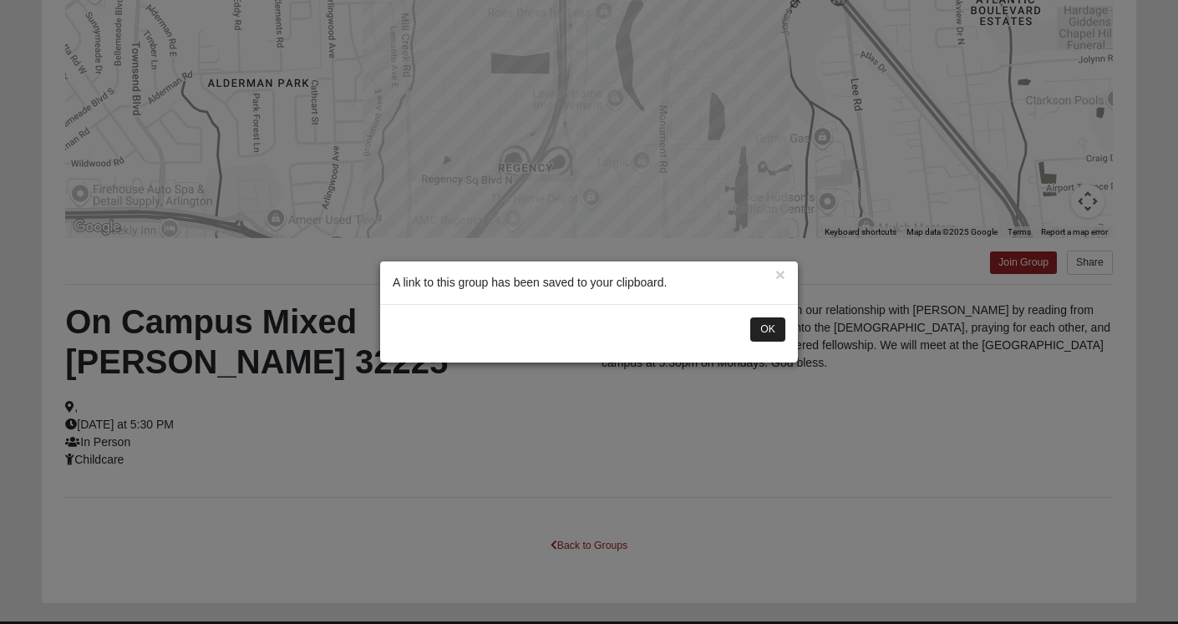
click at [772, 335] on button "OK" at bounding box center [767, 329] width 35 height 24
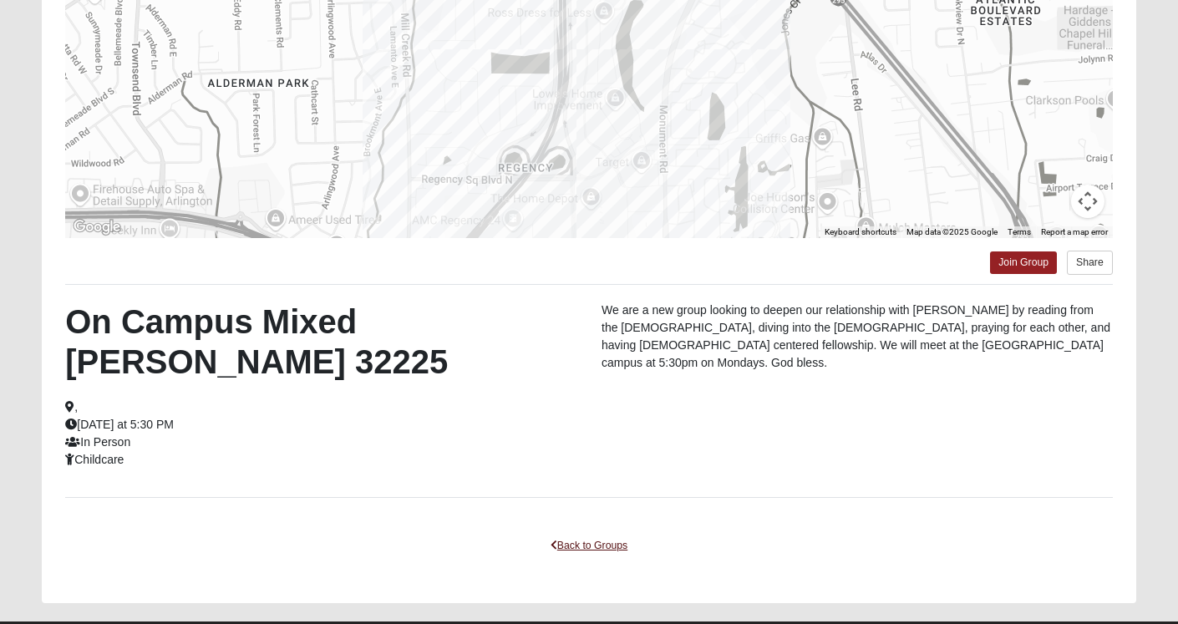
click at [567, 533] on link "Back to Groups" at bounding box center [589, 546] width 99 height 26
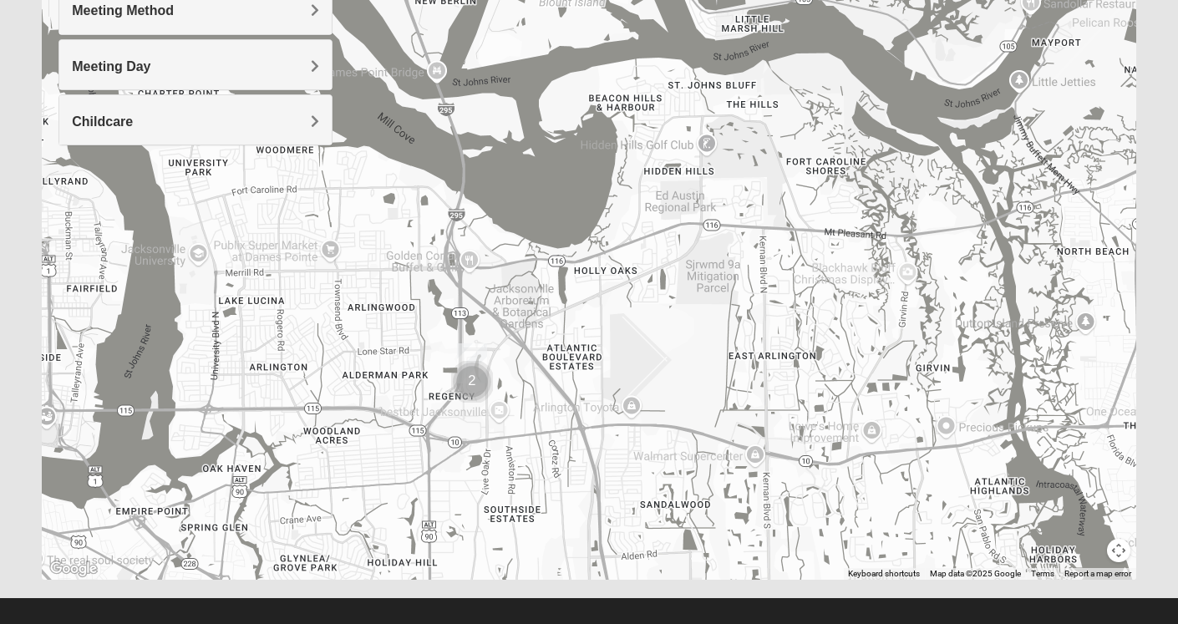
drag, startPoint x: 838, startPoint y: 192, endPoint x: 606, endPoint y: 333, distance: 271.8
click at [606, 333] on div at bounding box center [589, 245] width 1094 height 668
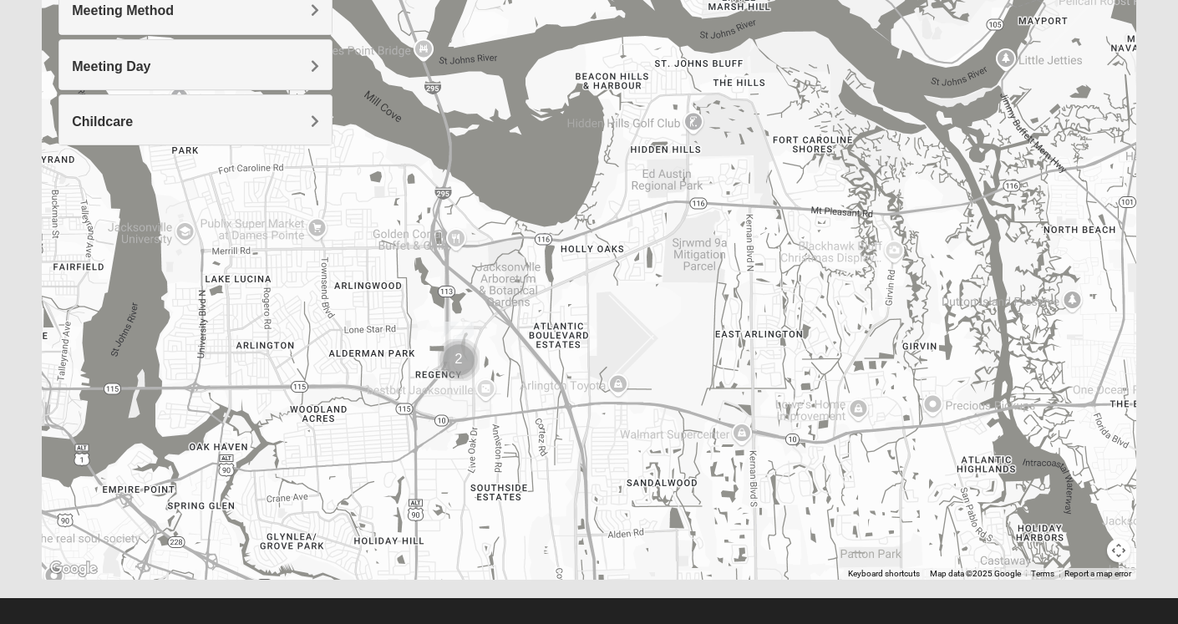
click at [459, 361] on img "Cluster of 2 groups" at bounding box center [459, 360] width 42 height 42
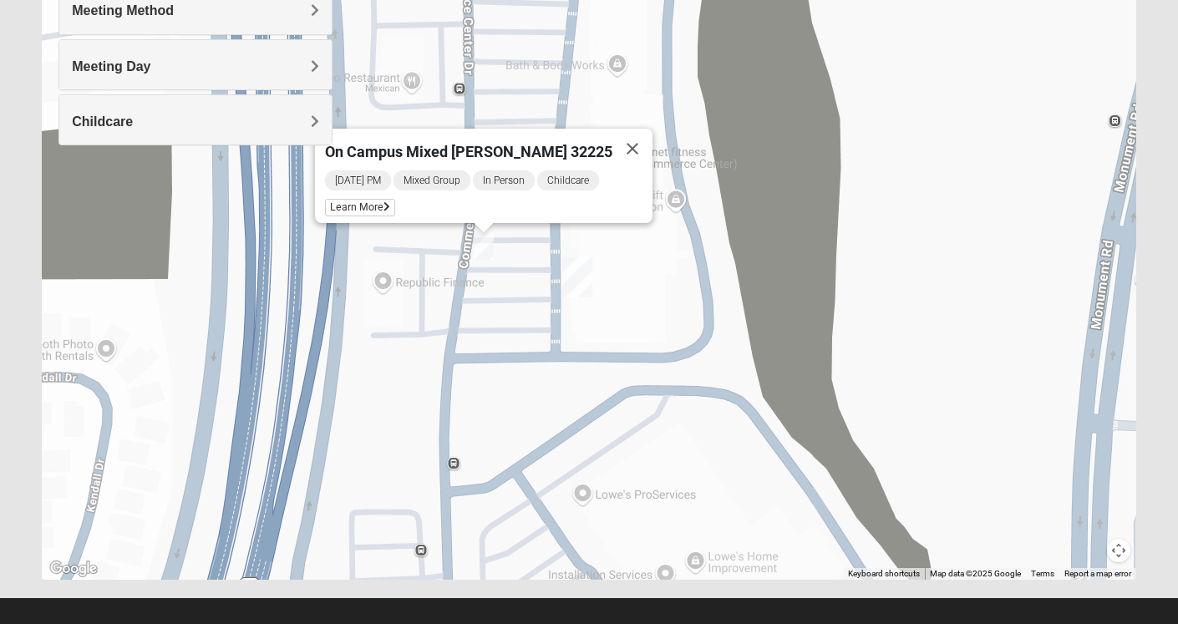
drag, startPoint x: 621, startPoint y: 138, endPoint x: 652, endPoint y: 300, distance: 165.0
click at [656, 300] on div "On Campus Mixed Clark 32225 Monday PM Mixed Group In Person Childcare Learn More" at bounding box center [589, 245] width 1094 height 668
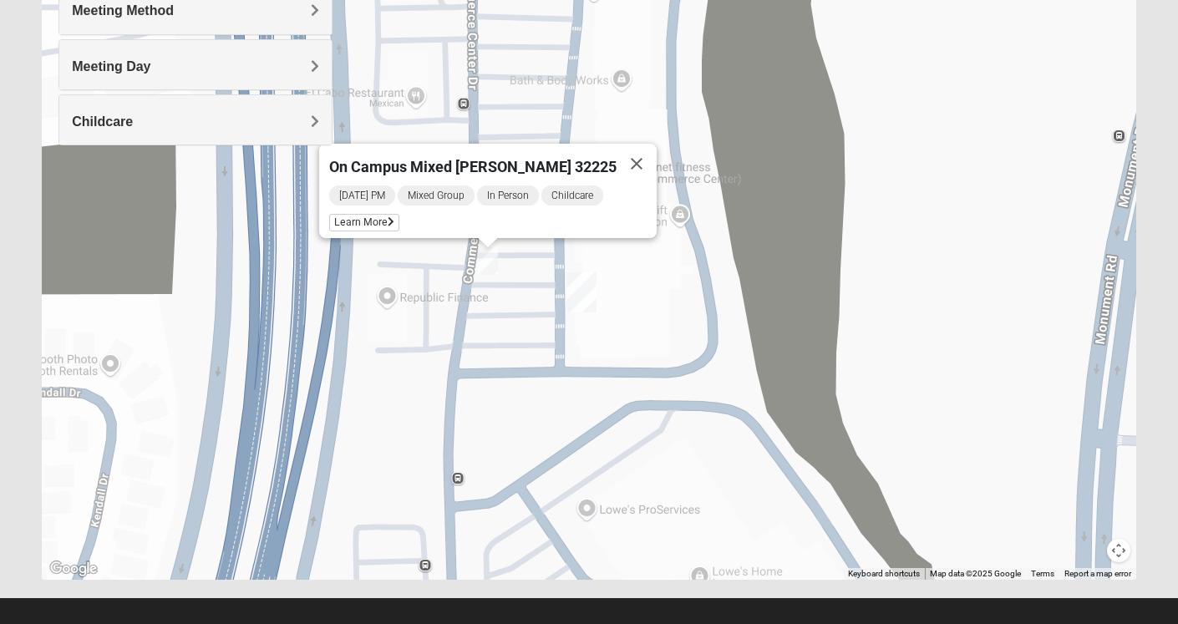
click at [579, 289] on img "Arlington" at bounding box center [581, 292] width 30 height 40
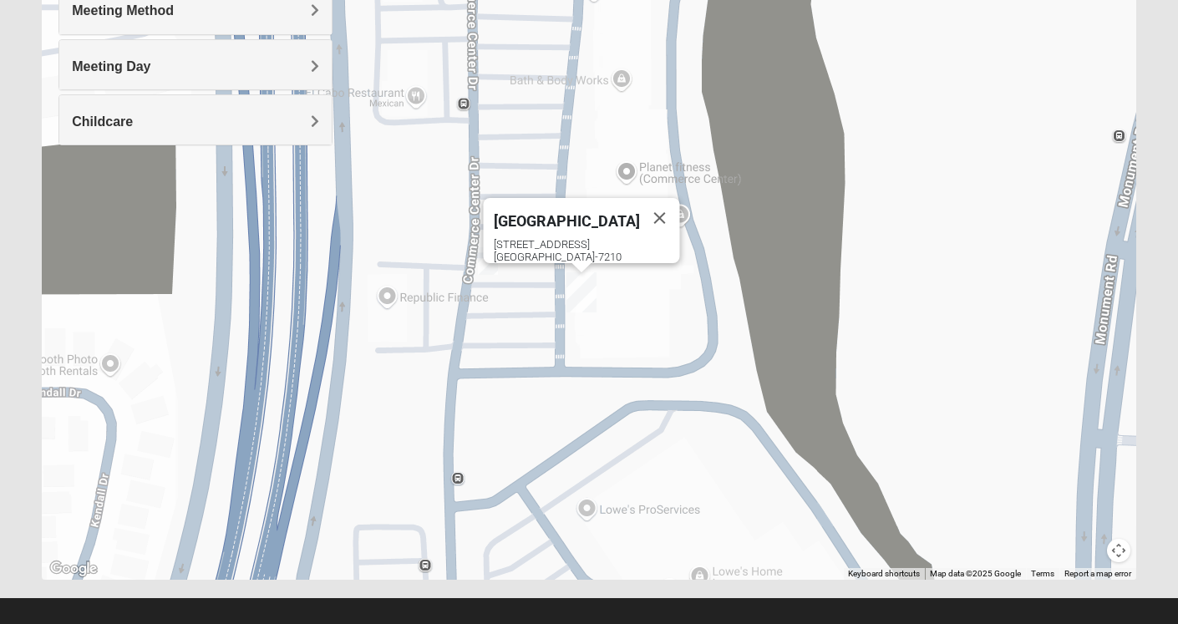
click at [489, 263] on img "On Campus Mixed Clark 32225" at bounding box center [488, 261] width 20 height 28
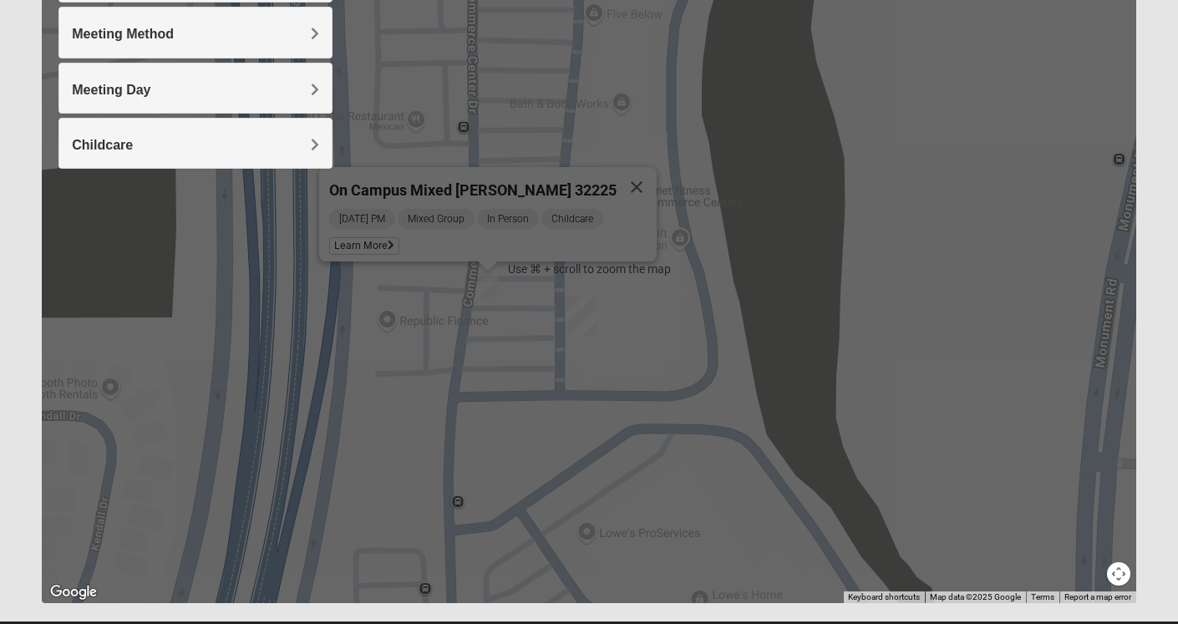
scroll to position [246, 0]
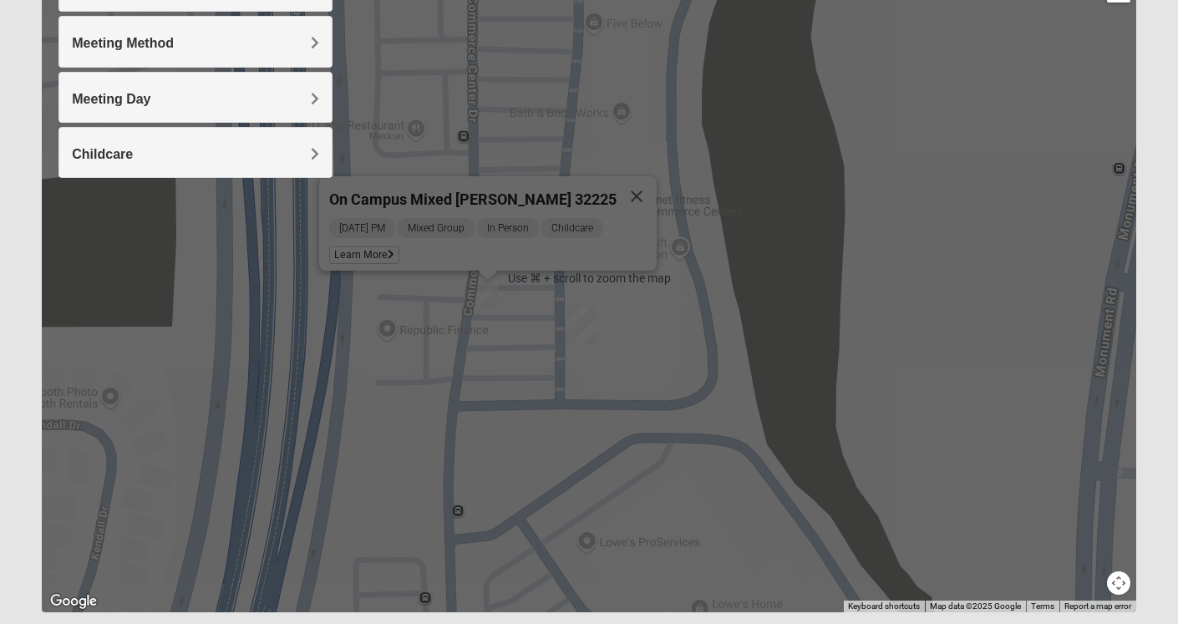
click at [657, 300] on div "On Campus Mixed Clark 32225 Monday PM Mixed Group In Person Childcare Learn More" at bounding box center [589, 278] width 1094 height 668
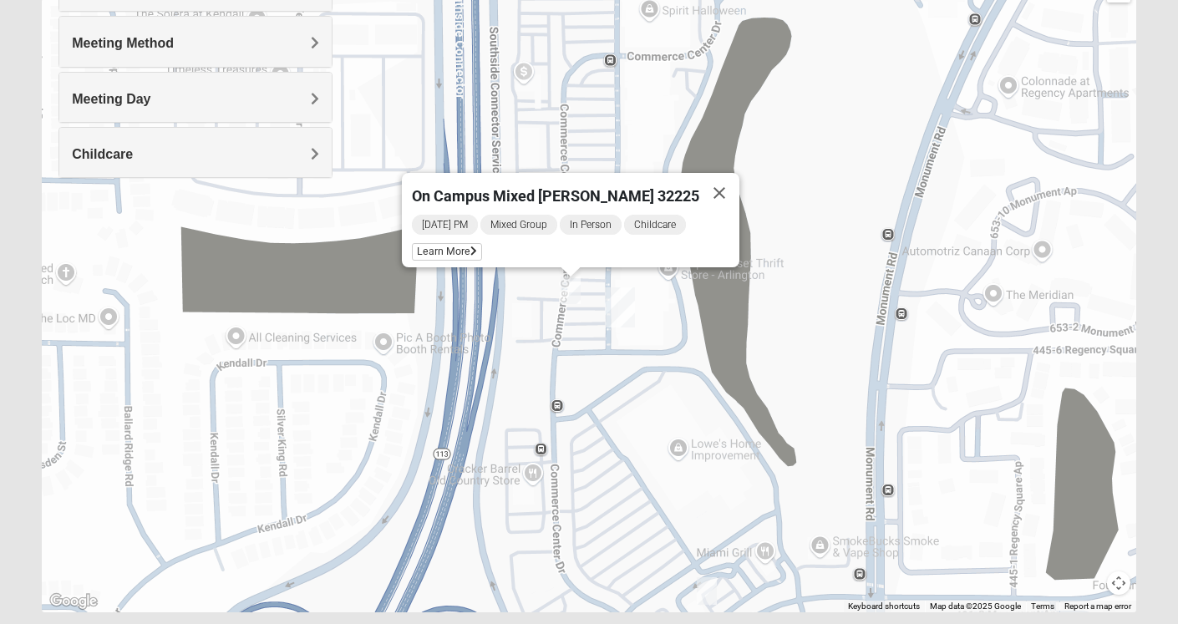
click at [649, 355] on div "On Campus Mixed Clark 32225 Monday PM Mixed Group In Person Childcare Learn More" at bounding box center [589, 278] width 1094 height 668
click at [707, 583] on img "On Campus Mixed Pritchett/Maccurrach 32225" at bounding box center [707, 591] width 20 height 28
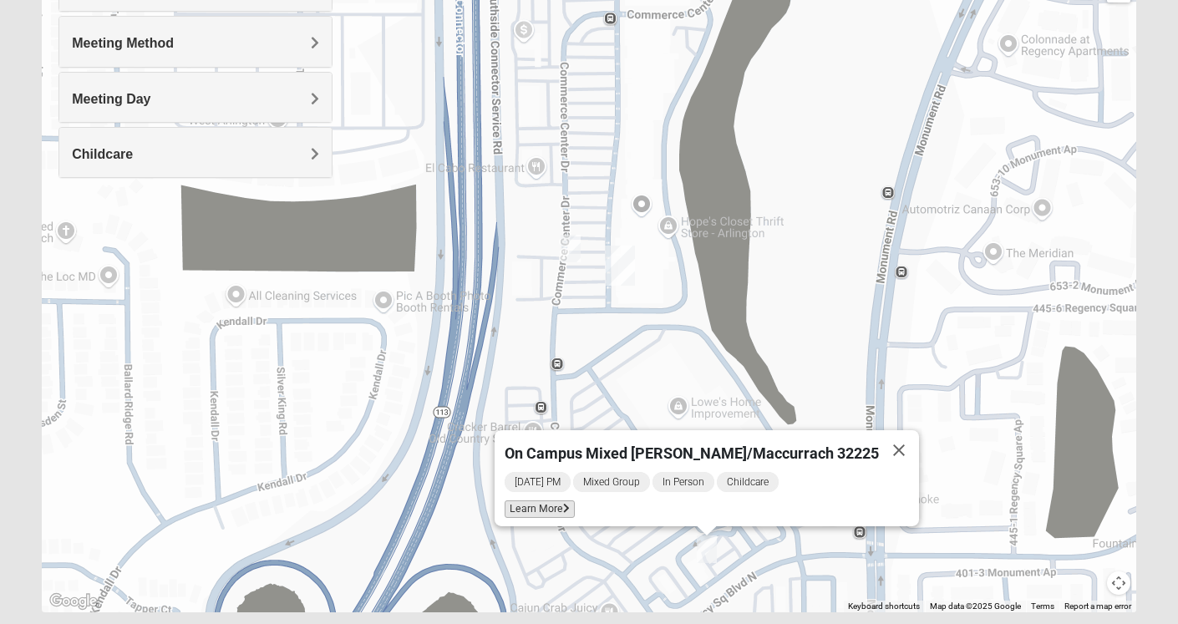
click at [570, 504] on icon at bounding box center [566, 509] width 7 height 10
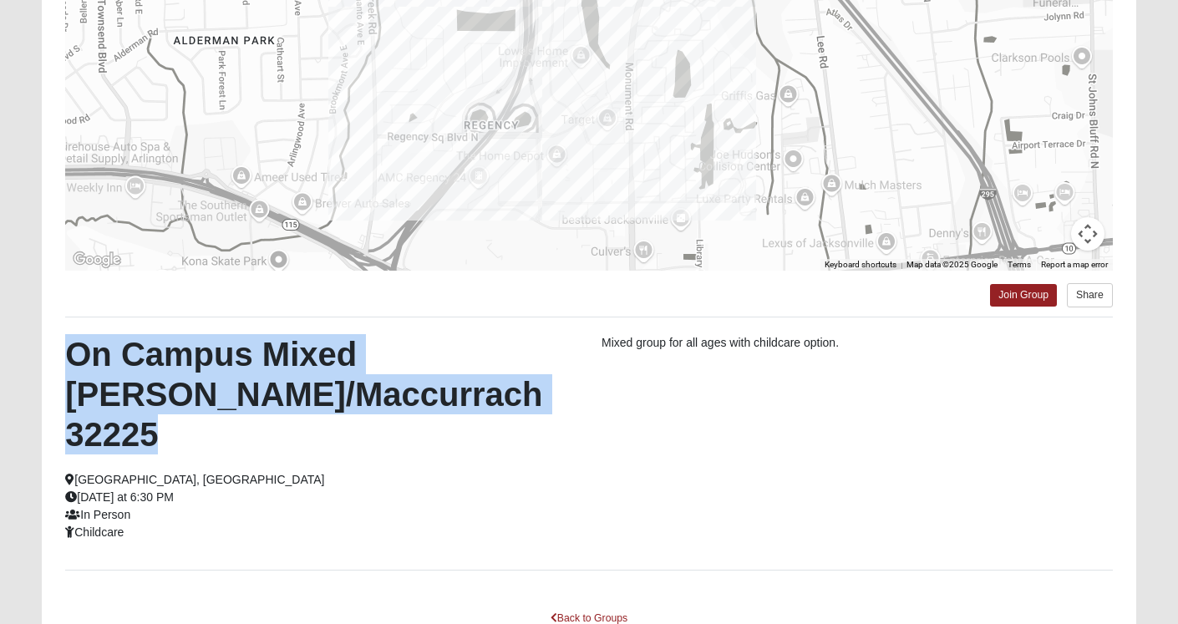
drag, startPoint x: 567, startPoint y: 420, endPoint x: 572, endPoint y: 308, distance: 112.0
click at [572, 308] on div "← Move left → Move right ↑ Move up ↓ Move down + Zoom in - Zoom out Home Jump l…" at bounding box center [589, 273] width 1094 height 805
click at [490, 359] on h2 "On Campus Mixed [PERSON_NAME]/Maccurrach 32225" at bounding box center [320, 394] width 511 height 120
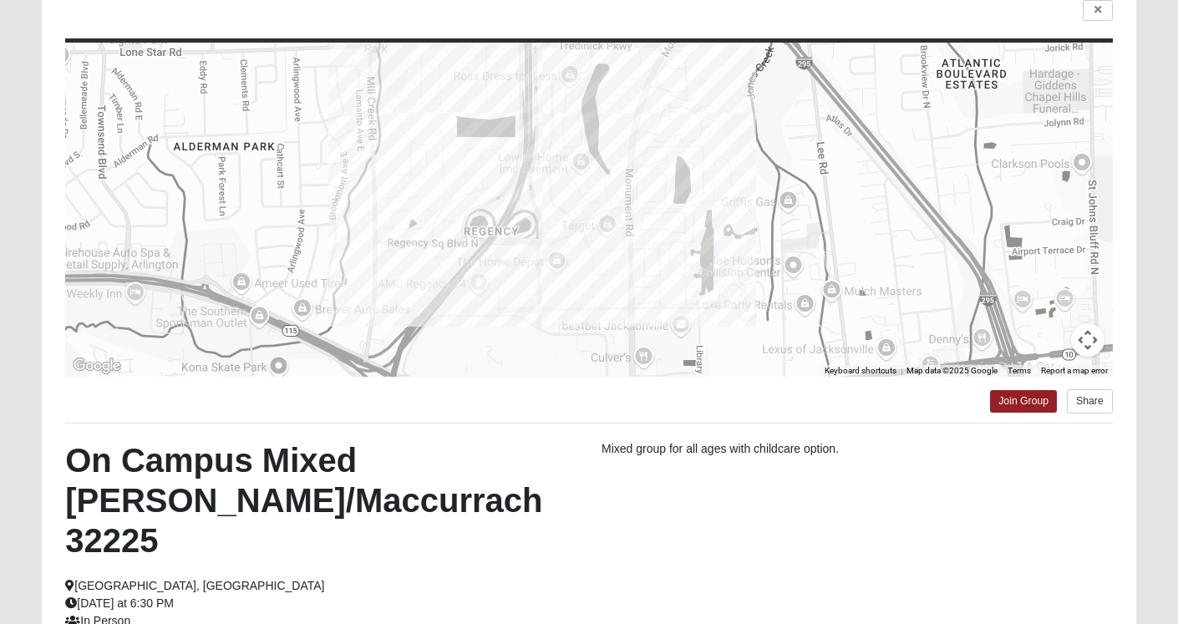
scroll to position [133, 0]
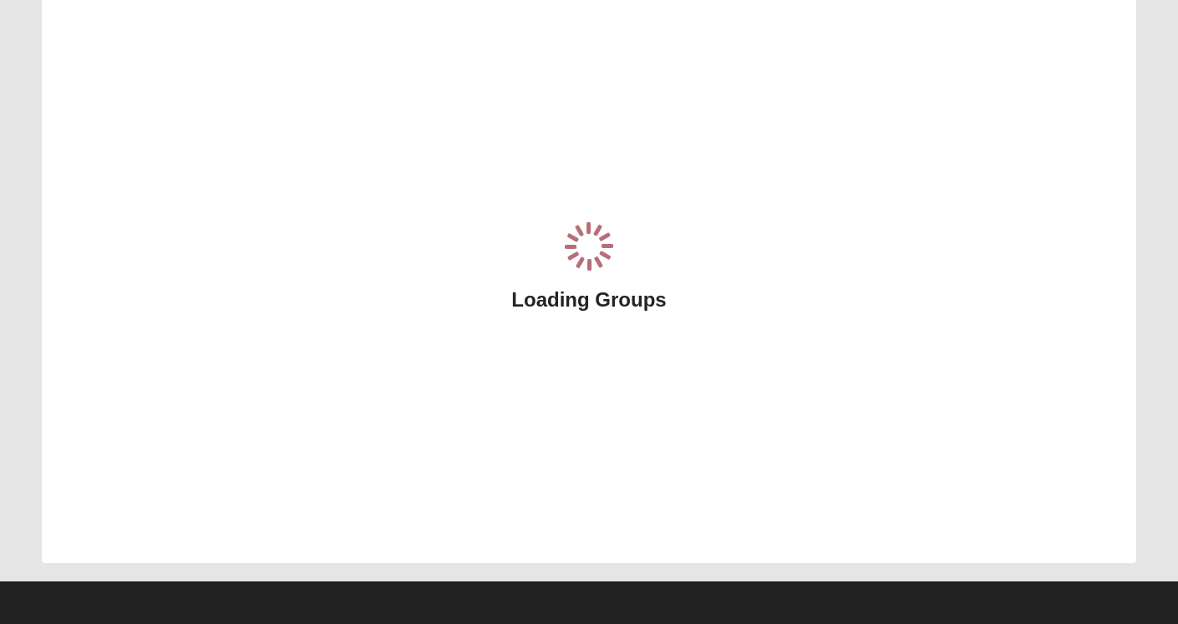
scroll to position [109, 0]
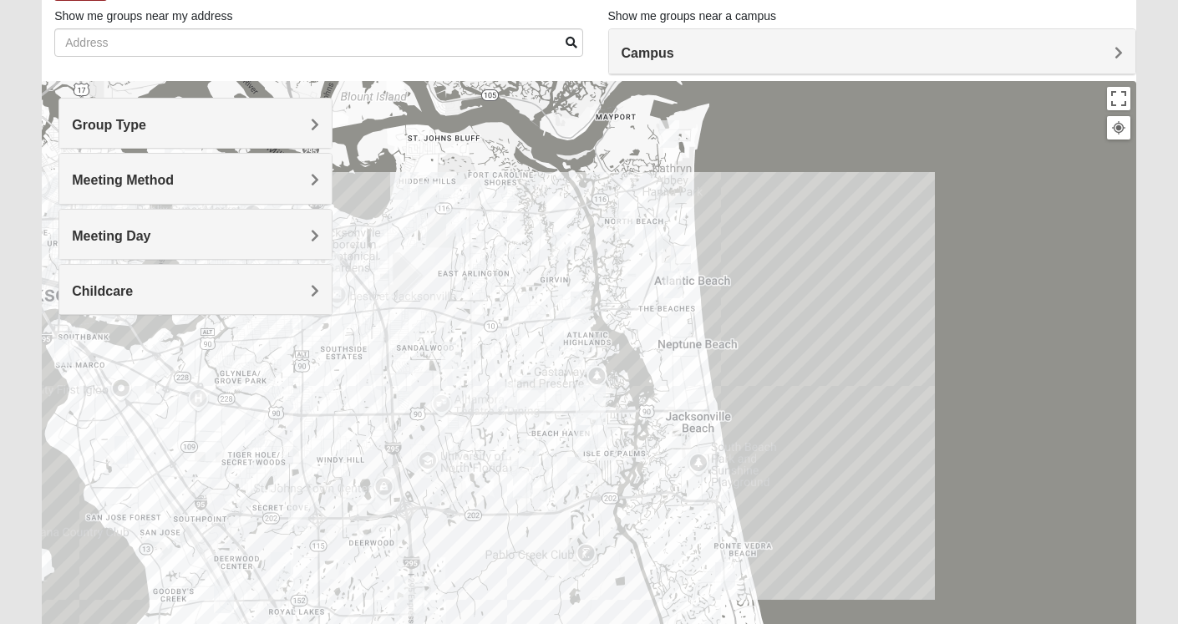
click at [111, 127] on span "Group Type" at bounding box center [109, 125] width 74 height 14
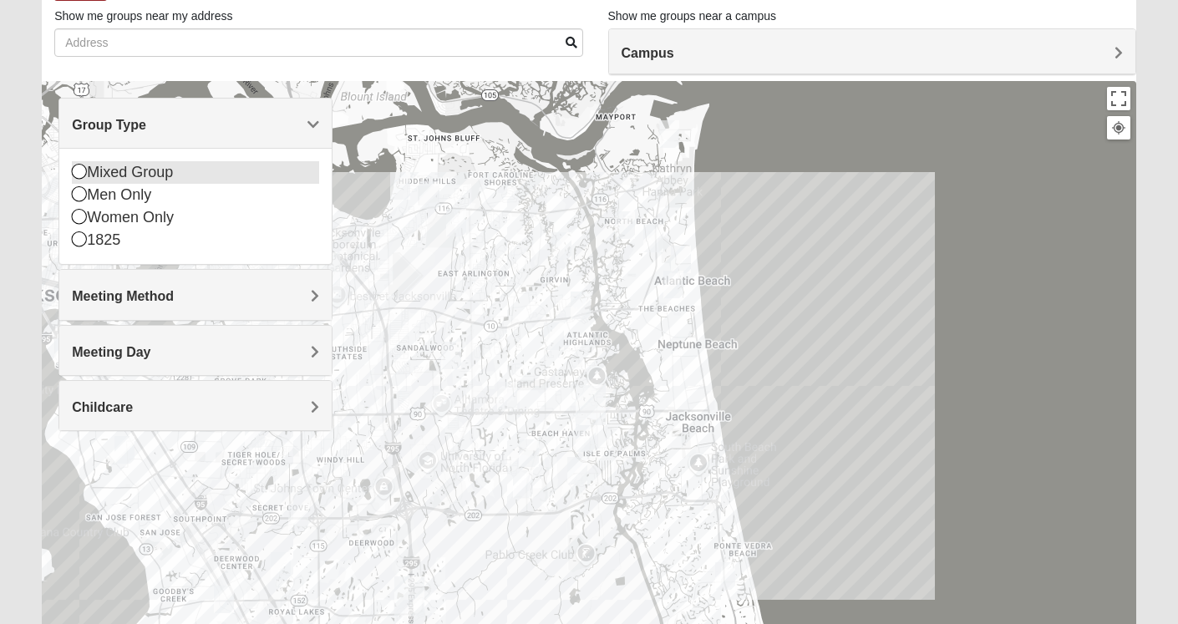
click at [118, 176] on div "Mixed Group" at bounding box center [195, 172] width 246 height 23
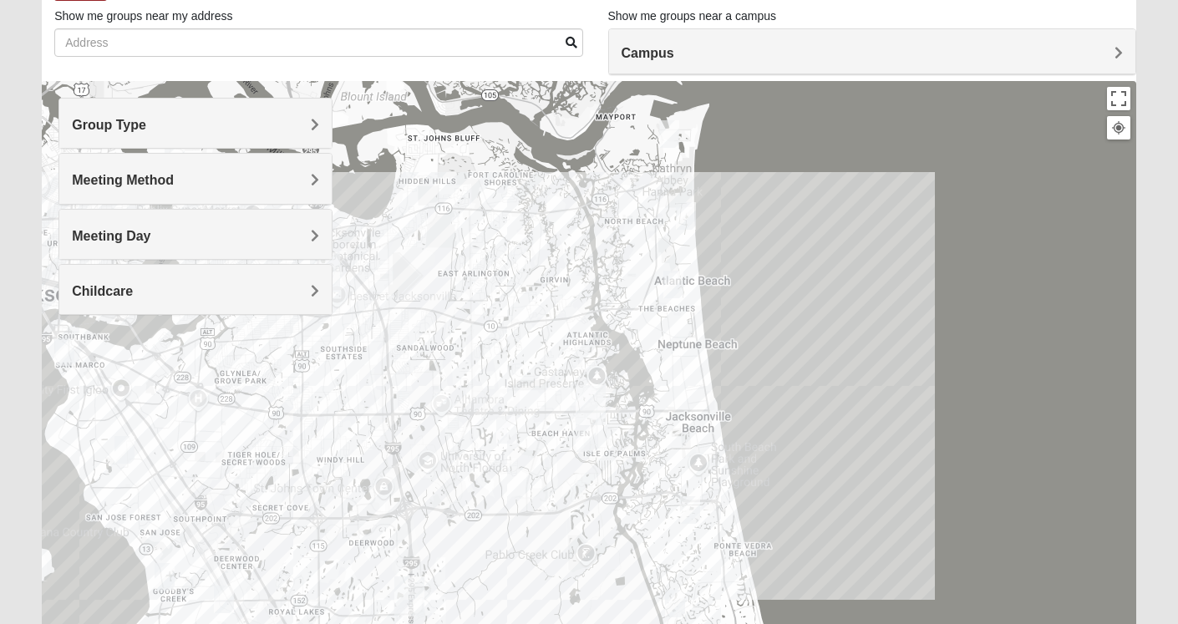
click at [128, 182] on span "Meeting Method" at bounding box center [123, 180] width 102 height 14
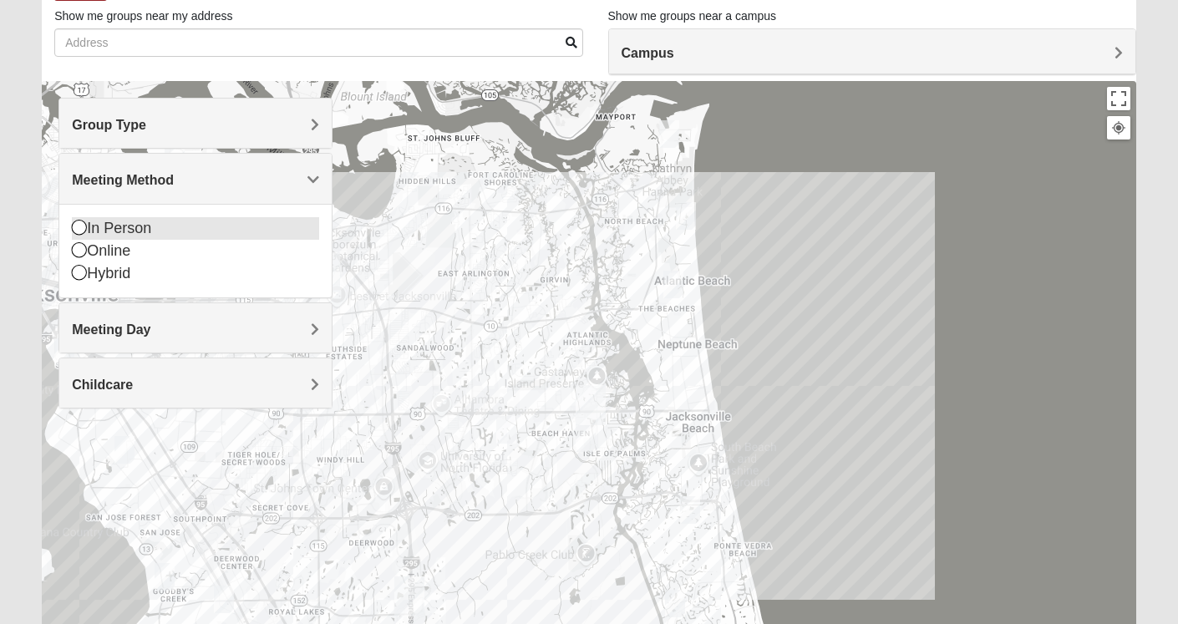
click at [134, 221] on div "In Person" at bounding box center [195, 228] width 246 height 23
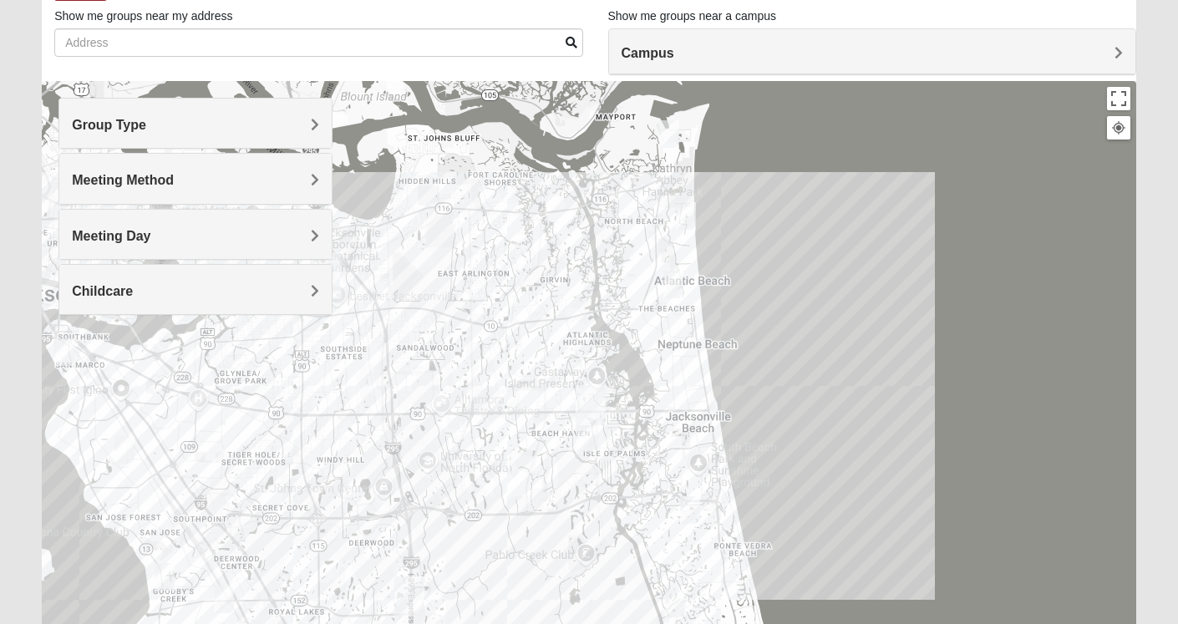
click at [150, 283] on h4 "Childcare" at bounding box center [195, 291] width 246 height 16
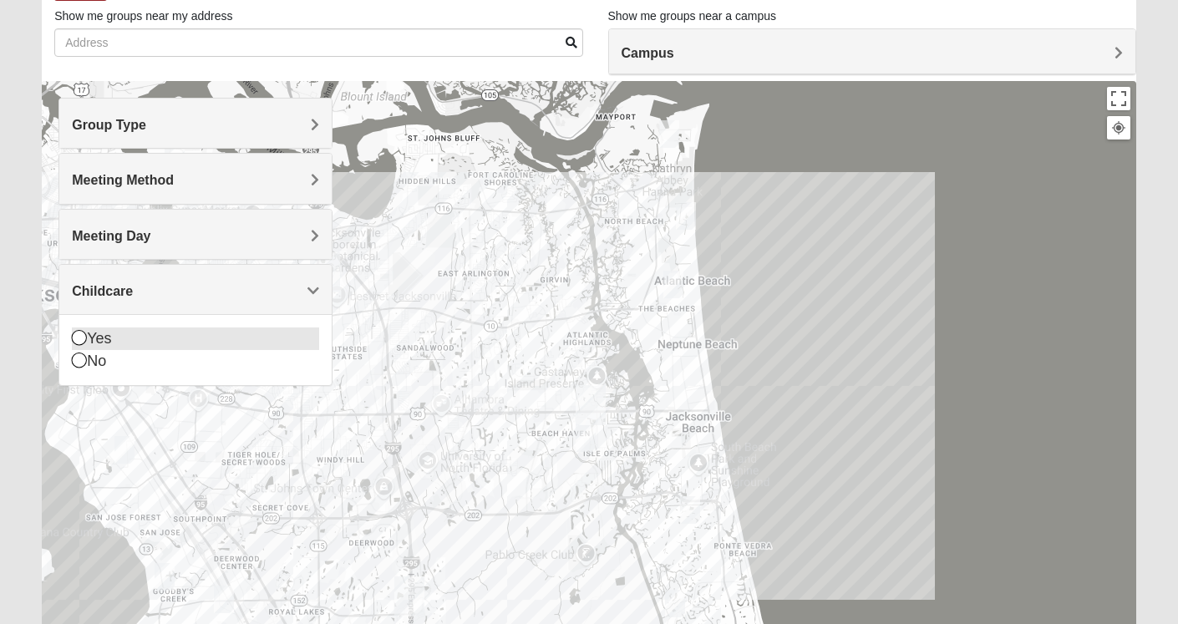
click at [108, 335] on div "Yes" at bounding box center [195, 338] width 246 height 23
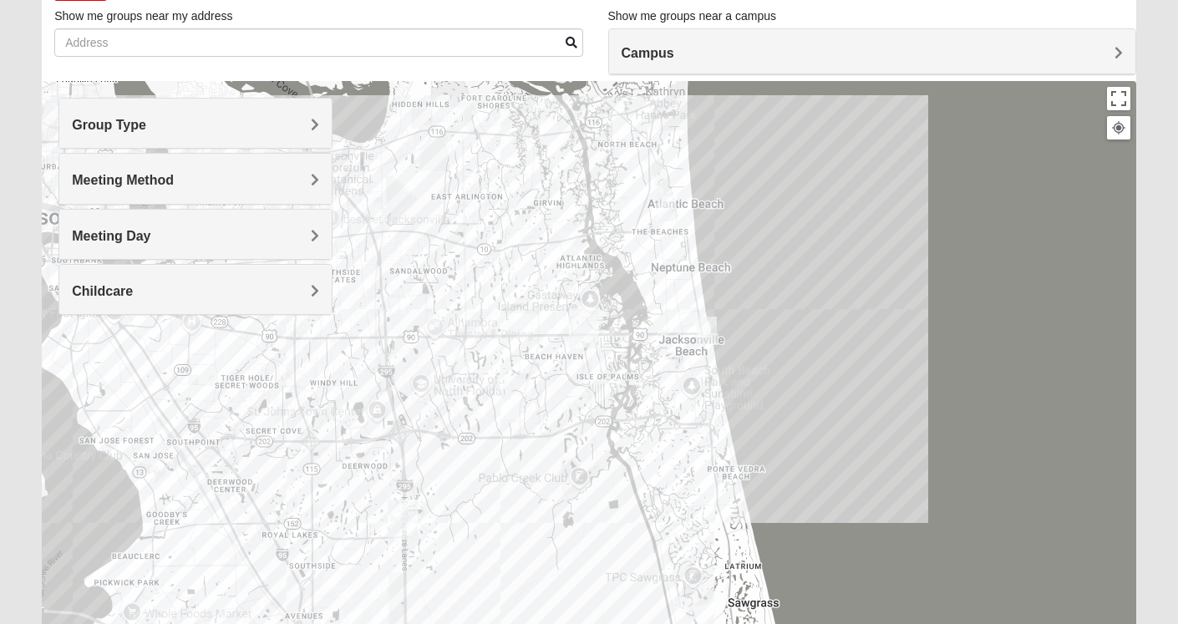
drag, startPoint x: 531, startPoint y: 415, endPoint x: 524, endPoint y: 333, distance: 82.2
click at [524, 333] on div at bounding box center [589, 415] width 1094 height 668
click at [167, 284] on h4 "Childcare" at bounding box center [195, 291] width 246 height 16
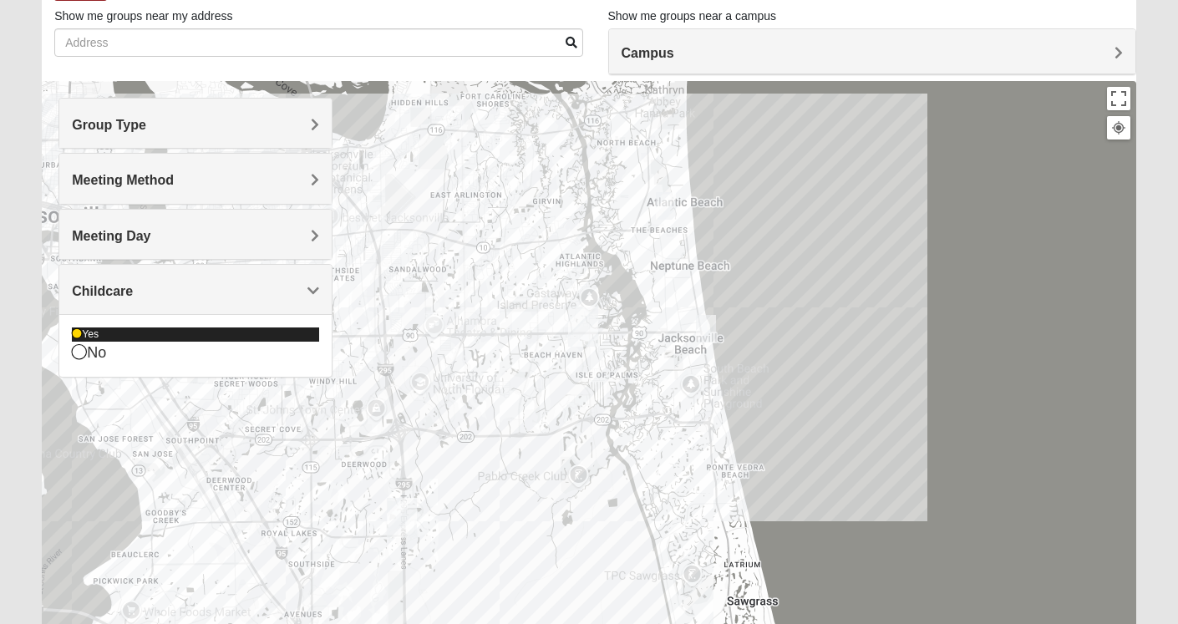
click at [106, 330] on div "Yes" at bounding box center [195, 334] width 246 height 14
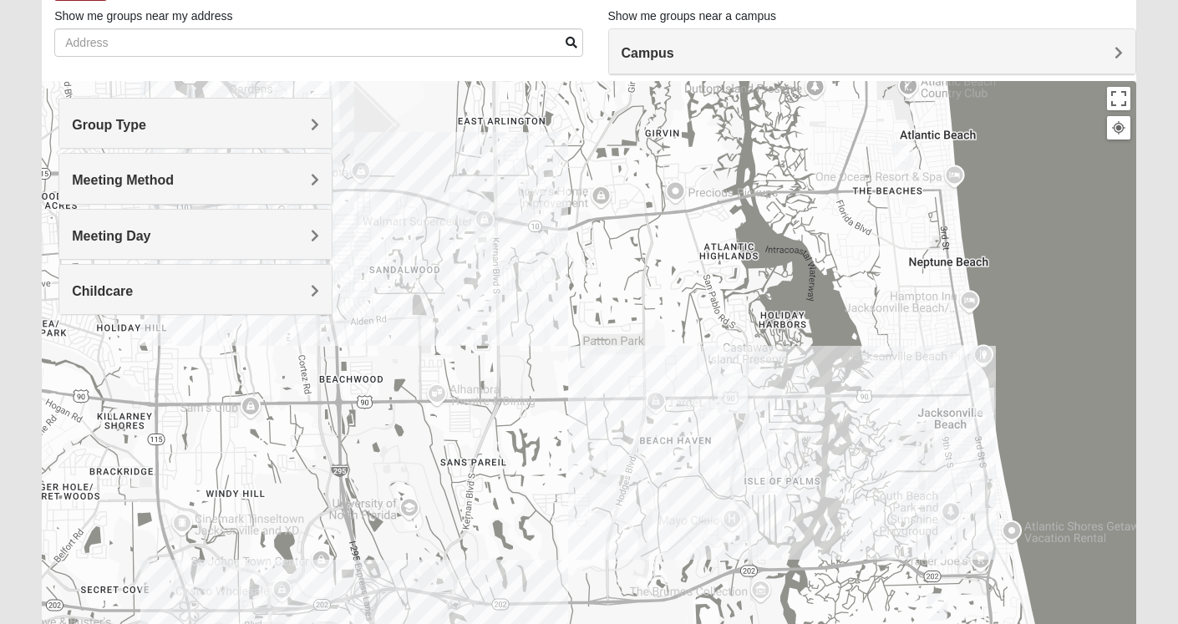
click at [454, 204] on img "Mixed Bell-Higgins 32246" at bounding box center [459, 206] width 20 height 28
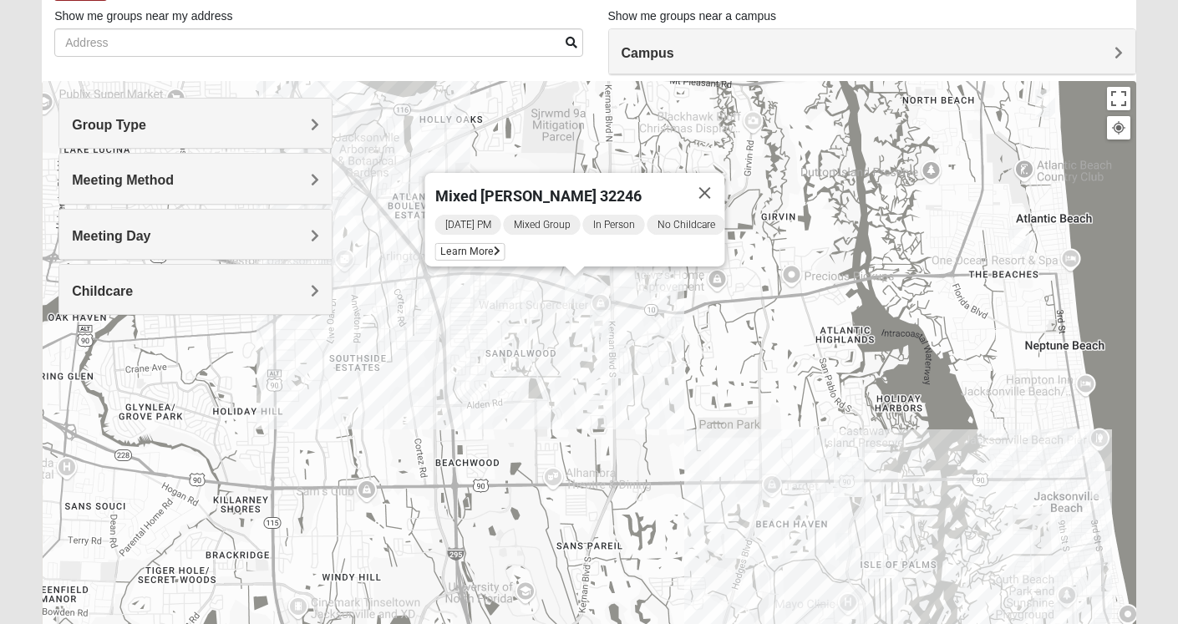
drag, startPoint x: 431, startPoint y: 241, endPoint x: 555, endPoint y: 276, distance: 128.5
click at [555, 276] on div "Mixed Bell-Higgins 32246 Monday PM Mixed Group In Person No Childcare Learn More" at bounding box center [589, 415] width 1094 height 668
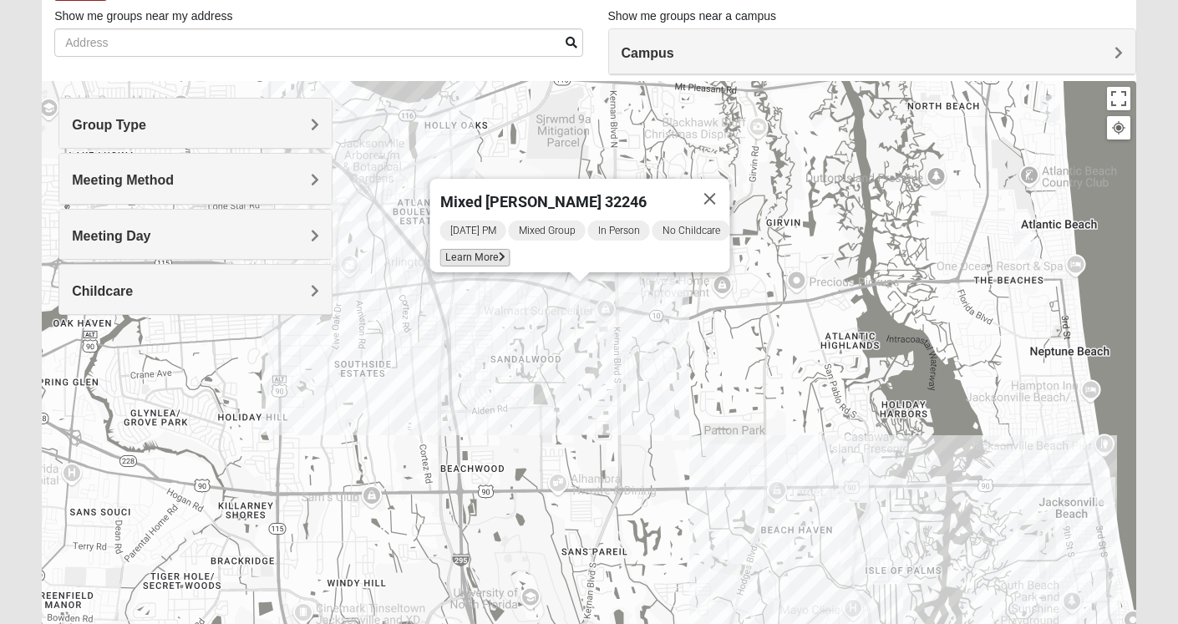
click at [481, 249] on span "Learn More" at bounding box center [475, 258] width 70 height 18
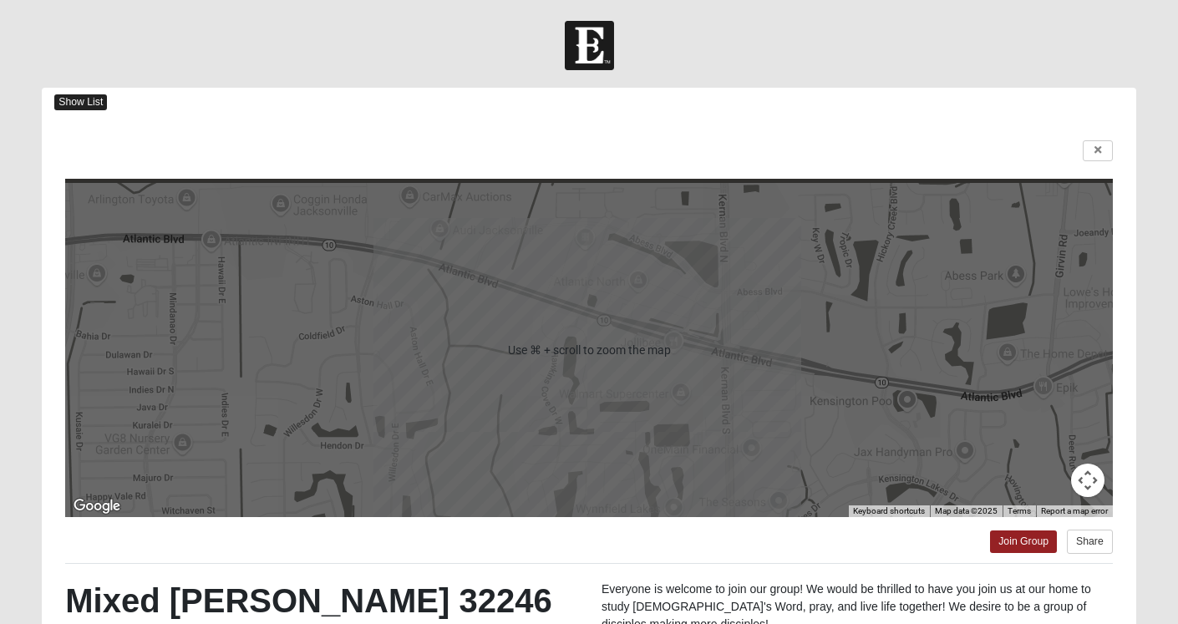
scroll to position [0, 0]
click at [94, 99] on span "Show List" at bounding box center [80, 102] width 53 height 16
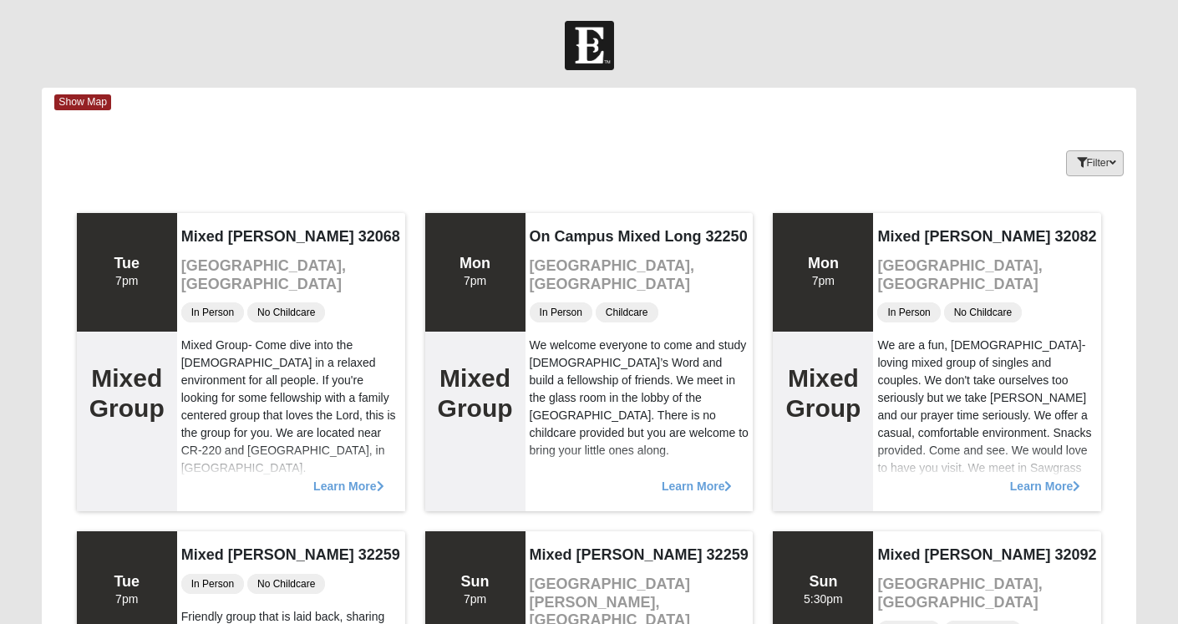
click at [1066, 159] on button "Filter" at bounding box center [1095, 163] width 58 height 26
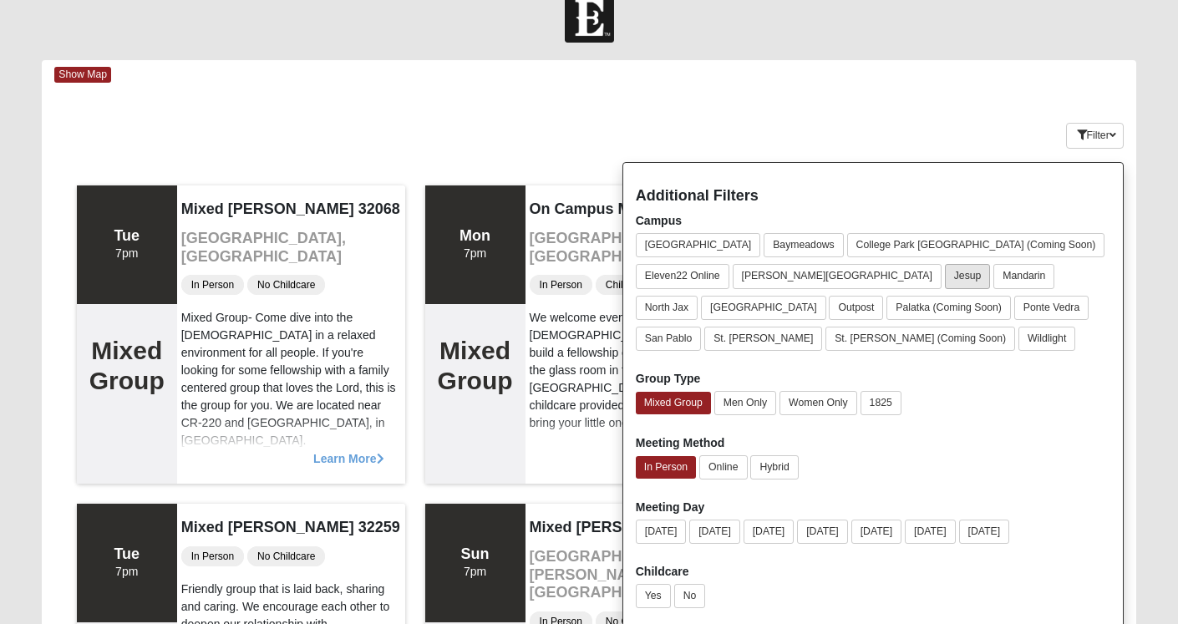
scroll to position [33, 0]
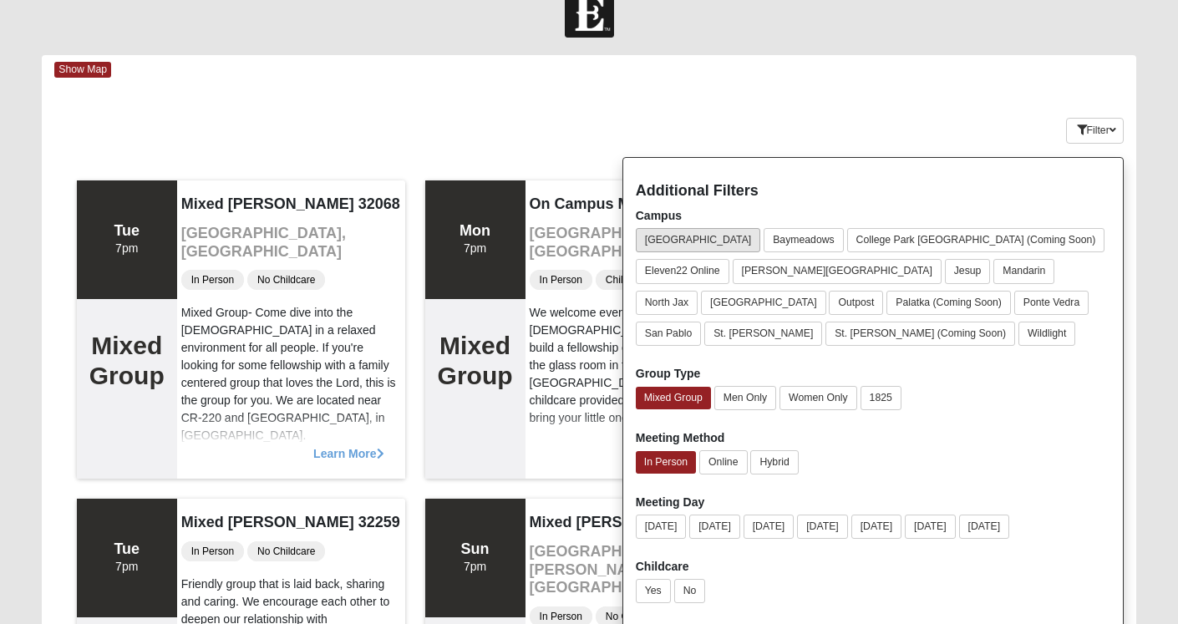
click at [680, 237] on button "[GEOGRAPHIC_DATA]" at bounding box center [698, 240] width 125 height 24
click at [702, 322] on button "San Pablo" at bounding box center [669, 334] width 66 height 24
click at [678, 237] on button "[GEOGRAPHIC_DATA]" at bounding box center [698, 240] width 125 height 24
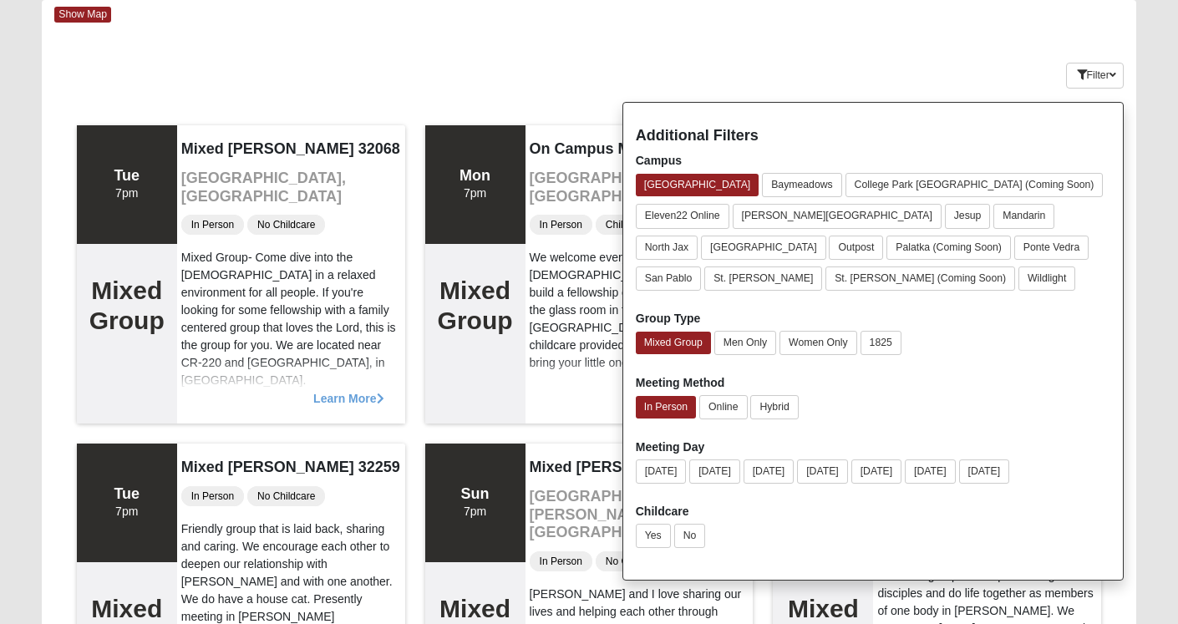
scroll to position [95, 0]
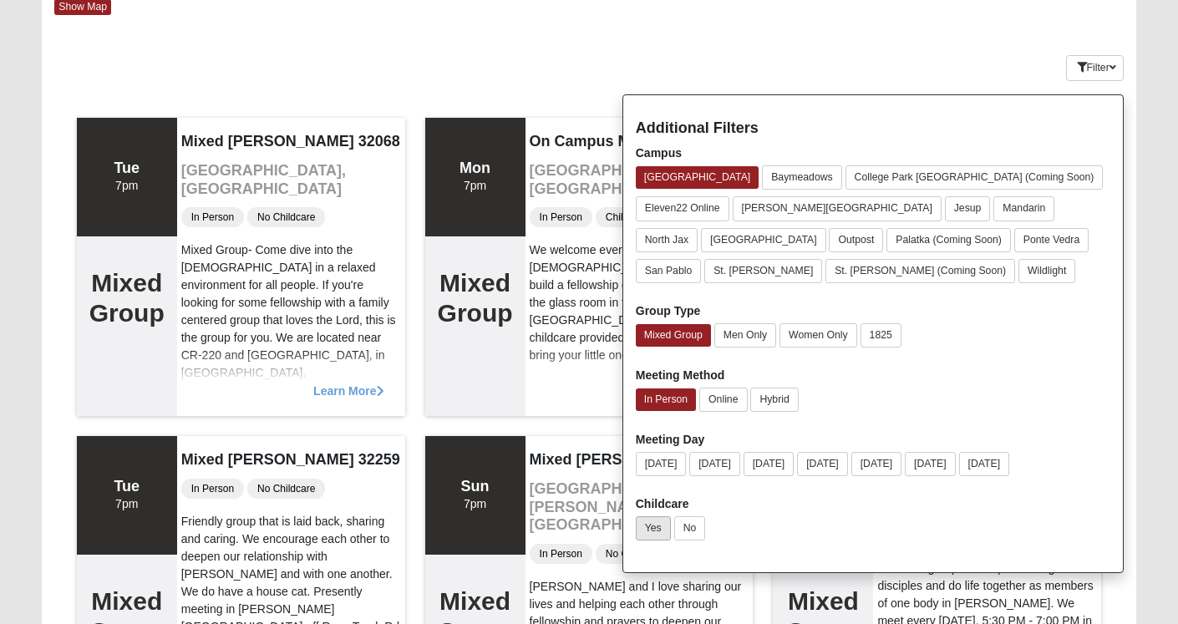
click at [661, 525] on button "Yes" at bounding box center [653, 528] width 35 height 24
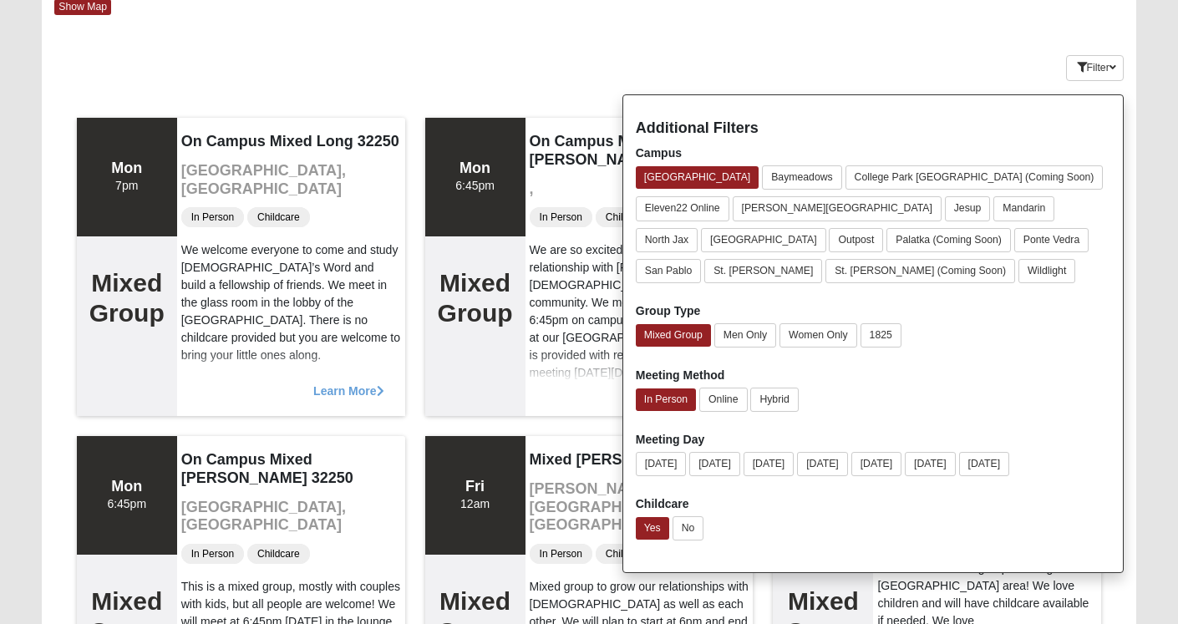
click at [537, 92] on div "Keywords Filter Additional Filters Campus Arlington Baymeadows College Park Orl…" at bounding box center [589, 64] width 1094 height 61
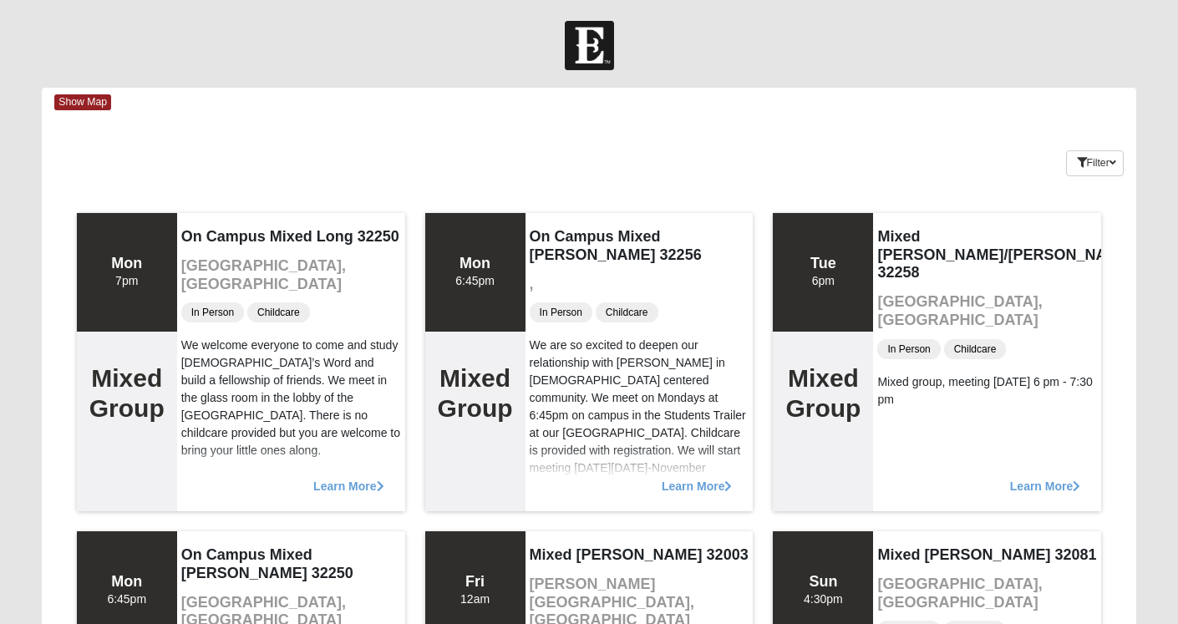
scroll to position [0, 0]
